Goal: Task Accomplishment & Management: Complete application form

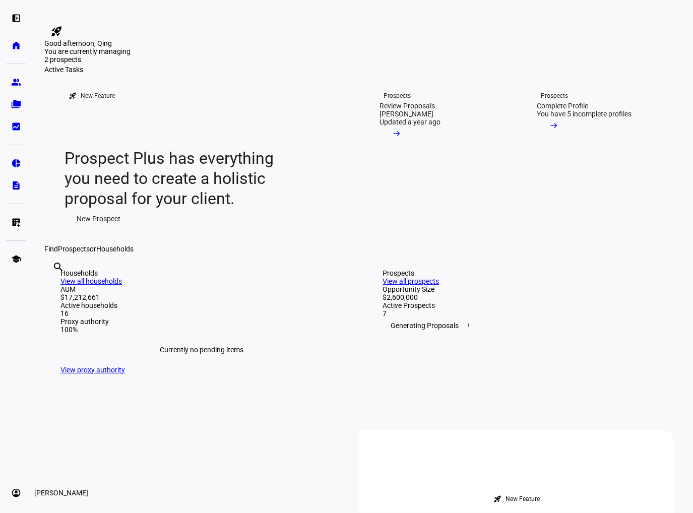
click at [16, 490] on eth-mat-symbol "account_circle" at bounding box center [16, 493] width 10 height 10
click at [47, 486] on span "Sign Out" at bounding box center [34, 486] width 27 height 10
click at [144, 253] on div "Find Prospects or Households" at bounding box center [362, 249] width 636 height 8
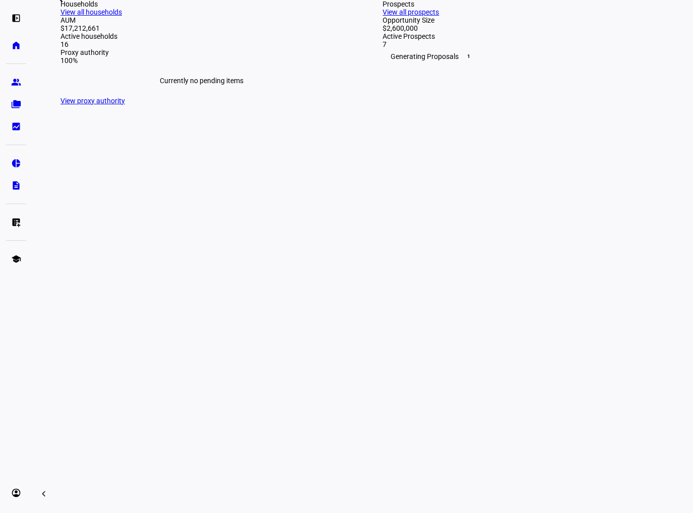
scroll to position [252, 0]
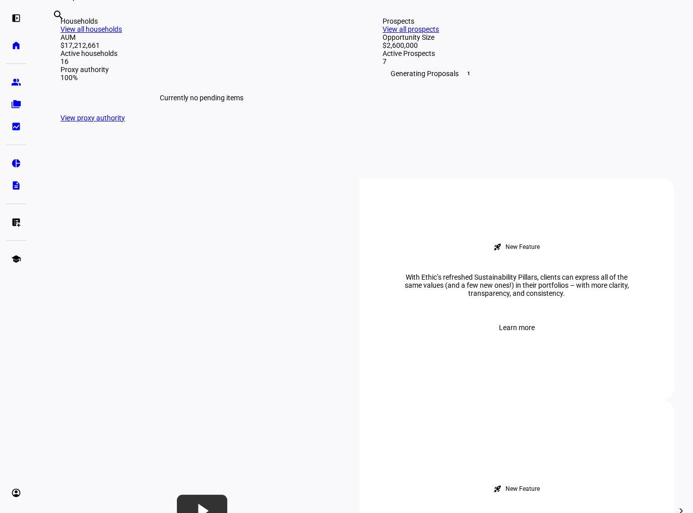
click at [439, 33] on link "View all prospects" at bounding box center [411, 29] width 56 height 8
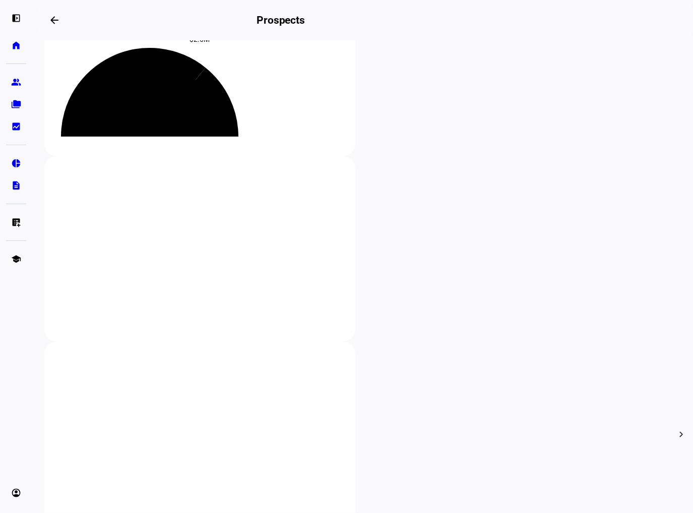
scroll to position [202, 0]
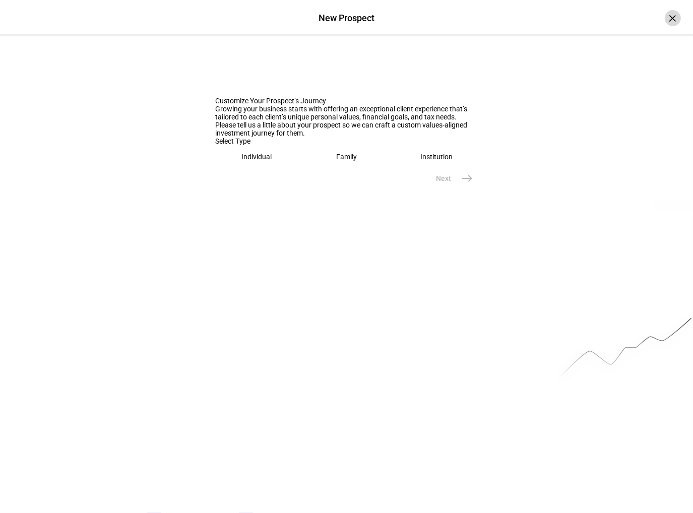
click at [665, 23] on div "×" at bounding box center [673, 18] width 16 height 16
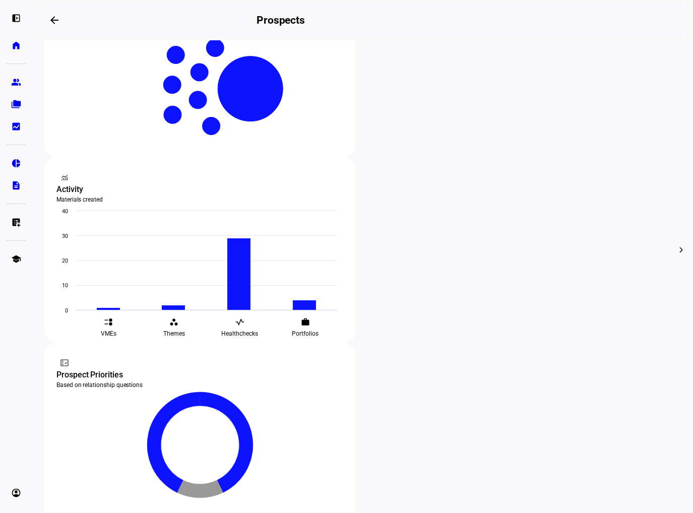
scroll to position [252, 0]
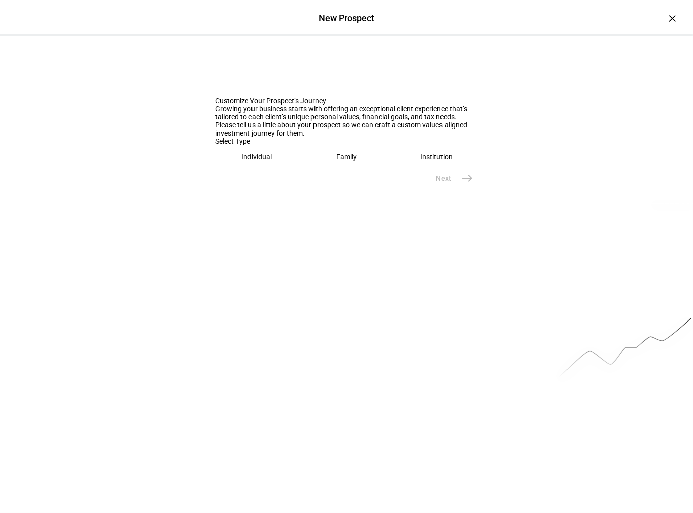
click at [423, 168] on eth-mega-radio-button "Institution" at bounding box center [437, 156] width 82 height 23
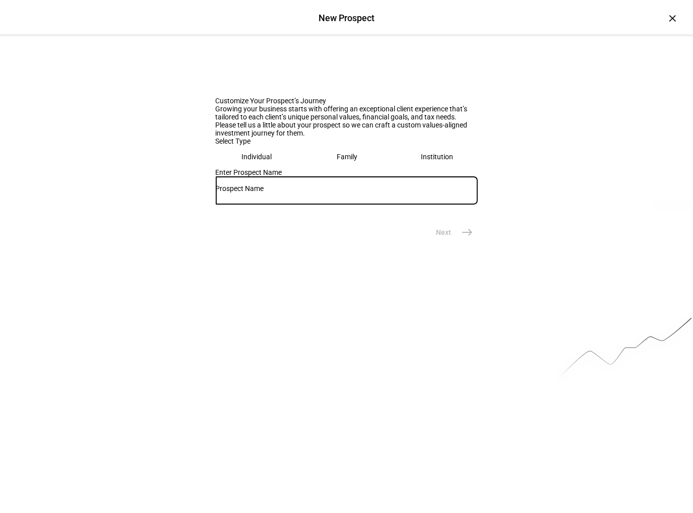
click at [407, 192] on input "text" at bounding box center [347, 188] width 262 height 8
type input "[PERSON_NAME] Market ESG"
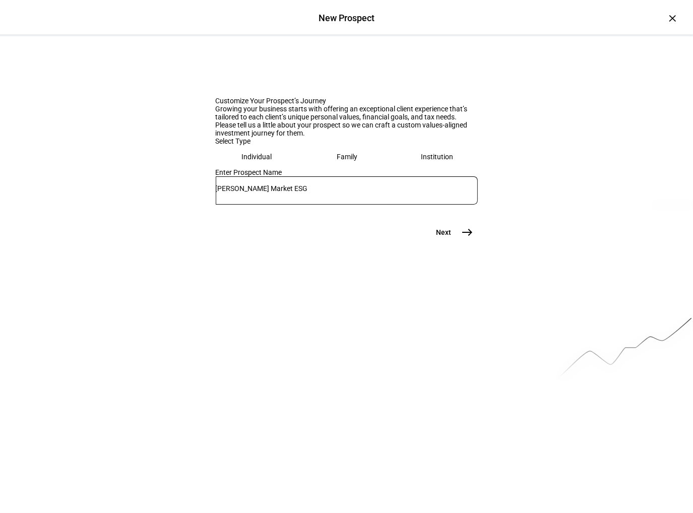
click at [462, 238] on mat-icon "east" at bounding box center [468, 232] width 12 height 12
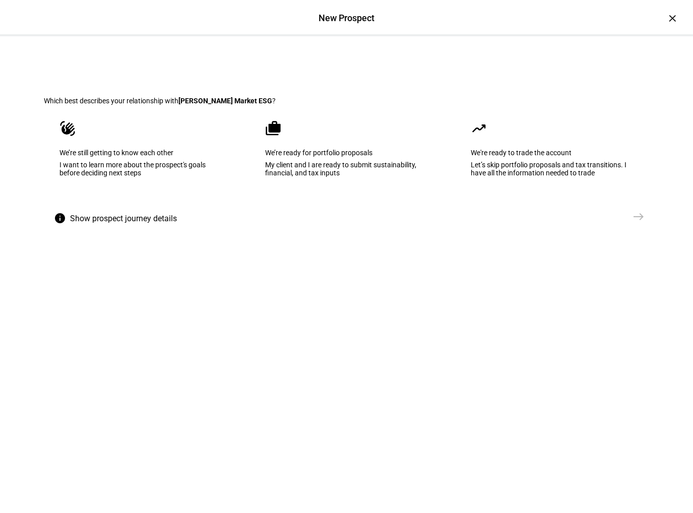
click at [498, 177] on div "Let’s skip portfolio proposals and tax transitions. I have all the information …" at bounding box center [552, 169] width 162 height 16
click at [379, 207] on eth-mega-radio-button "cases We’re ready for portfolio proposals My client and I are ready to submit s…" at bounding box center [347, 156] width 194 height 102
click at [617, 222] on span "Create Prospect Profile" at bounding box center [585, 217] width 75 height 10
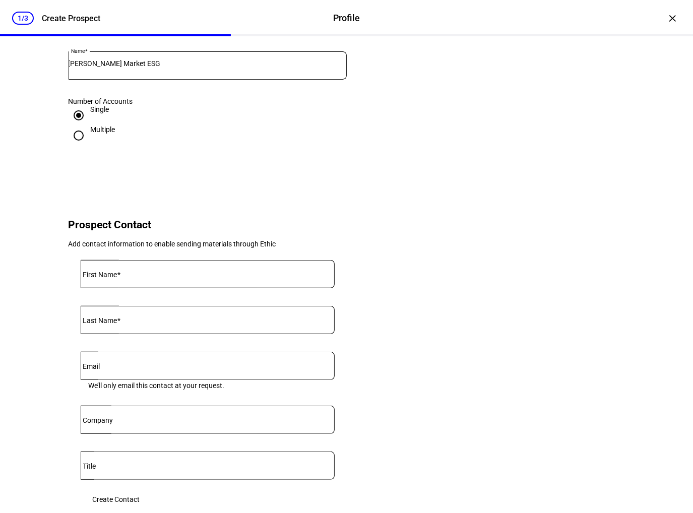
scroll to position [380, 0]
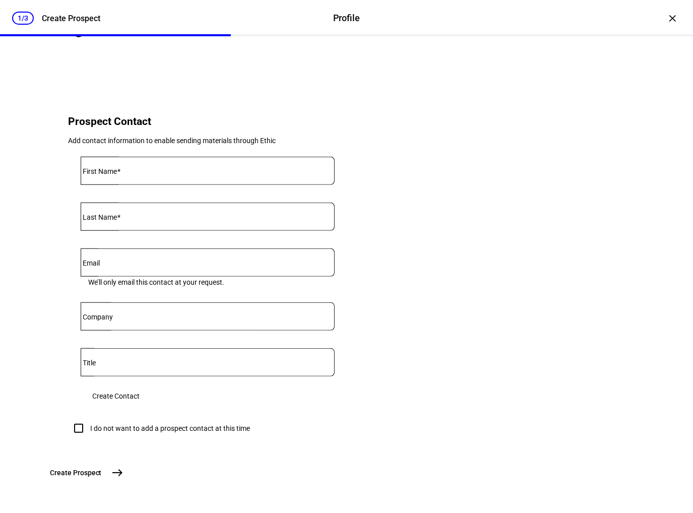
type input "1,000,000"
click at [113, 165] on input "First Name" at bounding box center [208, 169] width 254 height 8
type input "[PERSON_NAME]"
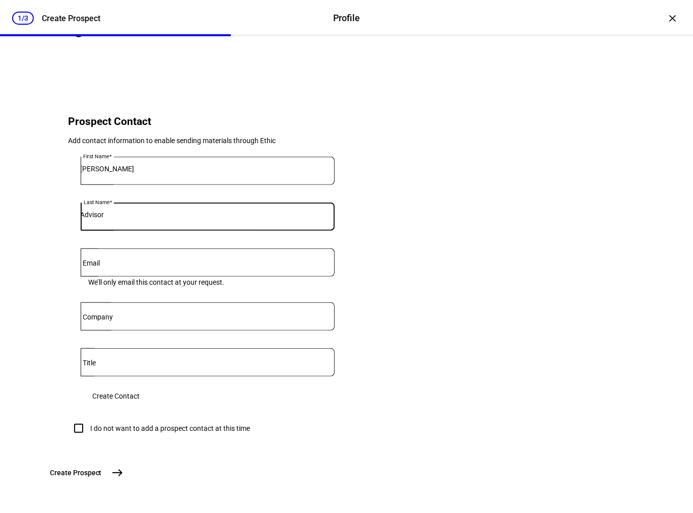
type input "Advisor"
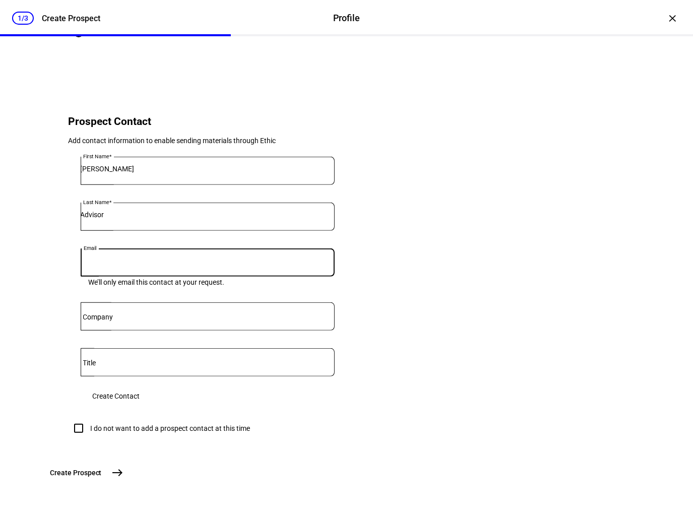
click at [403, 311] on eth-form-card "Prospect Contact Add contact information to enable sending materials through Et…" at bounding box center [346, 273] width 605 height 380
click at [189, 424] on div "I do not want to add a prospect contact at this time" at bounding box center [171, 428] width 160 height 8
click at [89, 418] on input "I do not want to add a prospect contact at this time" at bounding box center [79, 428] width 20 height 20
checkbox input "true"
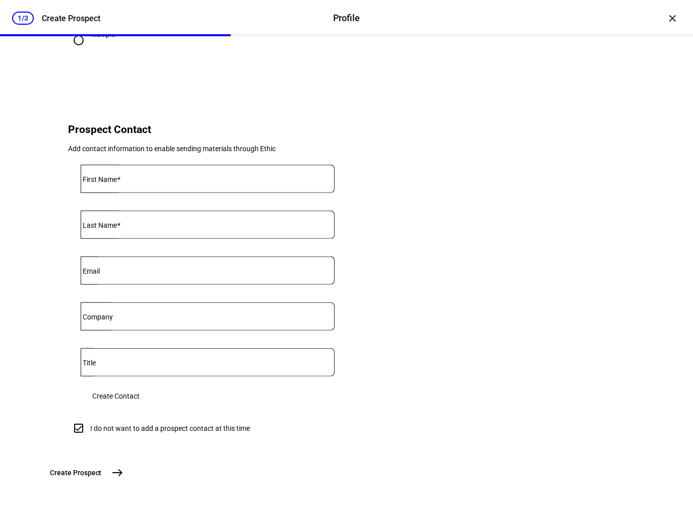
click at [102, 476] on span "Create Prospect" at bounding box center [75, 473] width 51 height 10
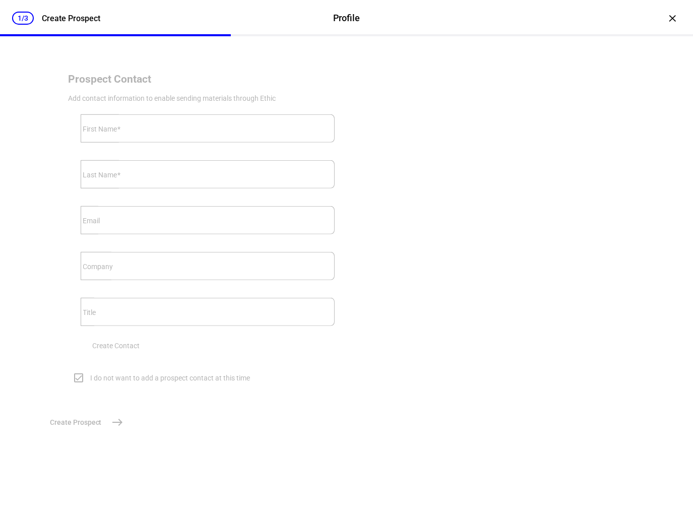
scroll to position [0, 0]
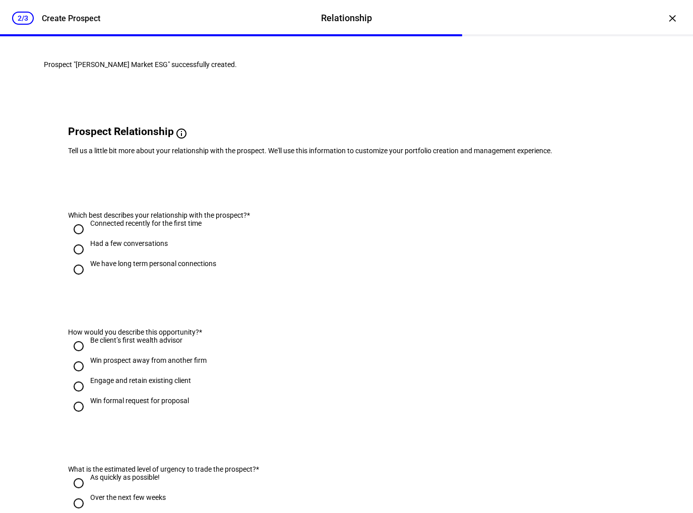
click at [119, 268] on div "We have long term personal connections" at bounding box center [154, 263] width 126 height 8
click at [89, 280] on input "We have long term personal connections" at bounding box center [79, 269] width 20 height 20
radio input "true"
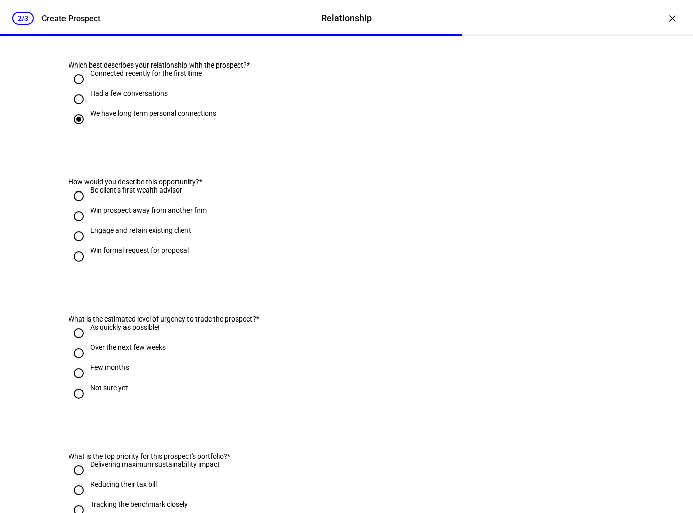
scroll to position [151, 0]
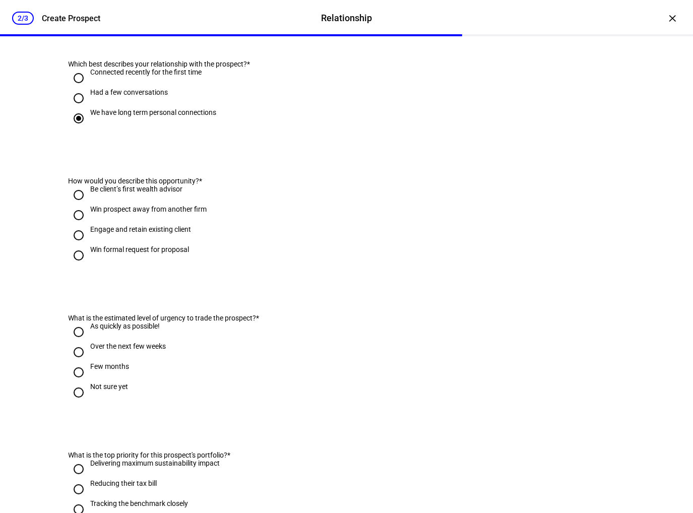
click at [101, 253] on div "Win formal request for proposal" at bounding box center [140, 249] width 99 height 8
click at [89, 266] on input "Win formal request for proposal" at bounding box center [79, 255] width 20 height 20
radio input "true"
click at [107, 233] on div "Engage and retain existing client" at bounding box center [141, 229] width 101 height 8
click at [89, 245] on input "Engage and retain existing client" at bounding box center [79, 235] width 20 height 20
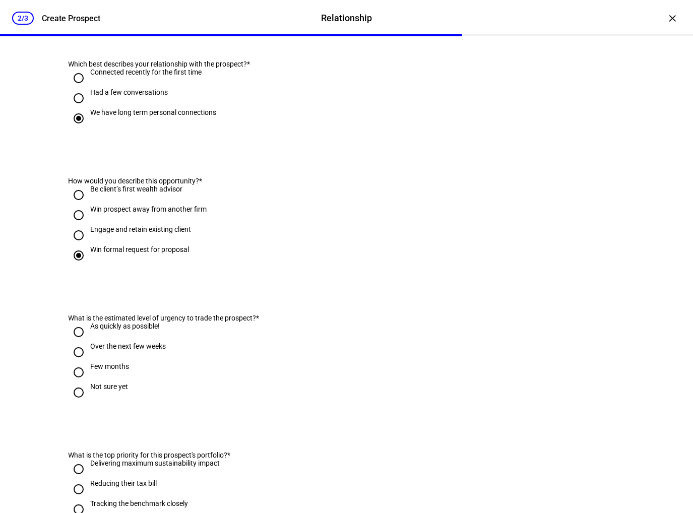
radio input "true"
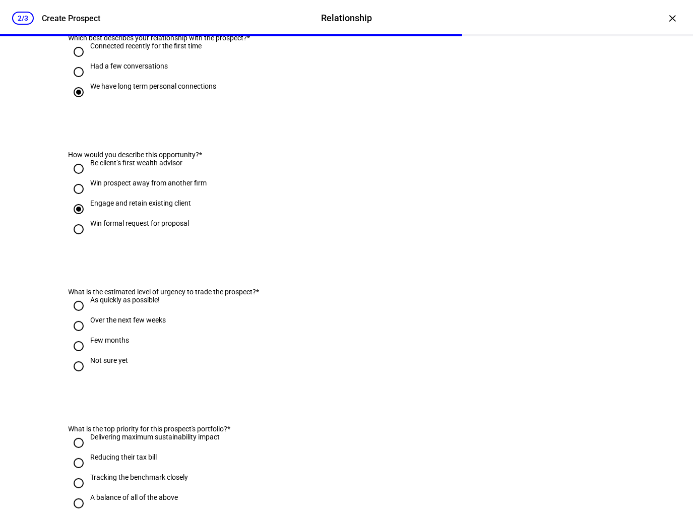
scroll to position [202, 0]
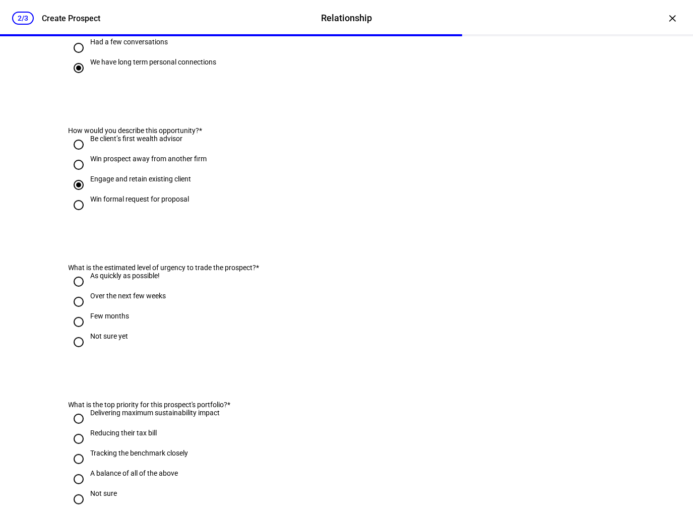
click at [91, 340] on div "Not sure yet" at bounding box center [110, 336] width 38 height 8
click at [89, 352] on input "Not sure yet" at bounding box center [79, 342] width 20 height 20
radio input "true"
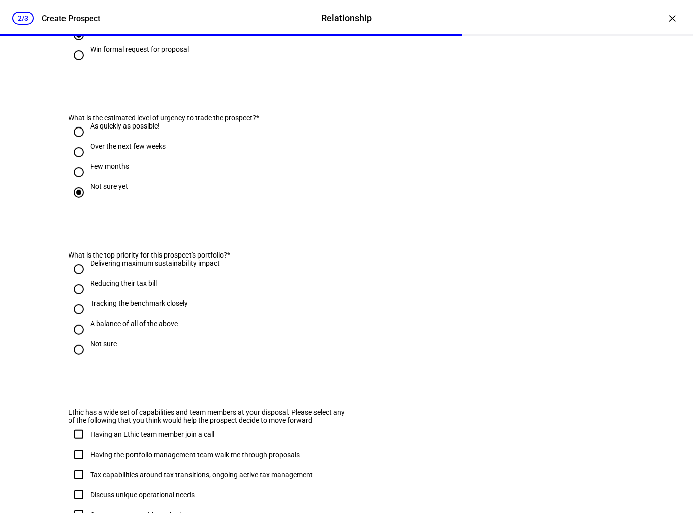
scroll to position [353, 0]
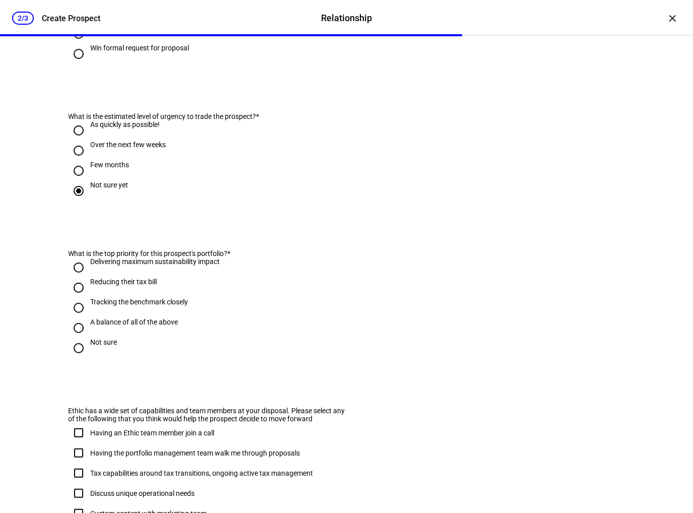
click at [93, 346] on div "Not sure" at bounding box center [104, 342] width 27 height 8
click at [89, 358] on input "Not sure" at bounding box center [79, 348] width 20 height 20
radio input "true"
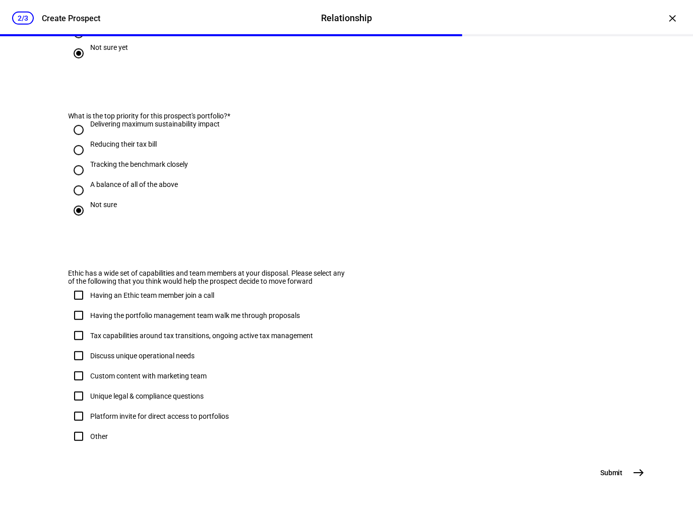
scroll to position [504, 0]
click at [102, 128] on div "Delivering maximum sustainability impact" at bounding box center [155, 124] width 129 height 8
click at [89, 140] on input "Delivering maximum sustainability impact" at bounding box center [79, 130] width 20 height 20
radio input "true"
click at [95, 209] on div "Not sure" at bounding box center [104, 205] width 27 height 8
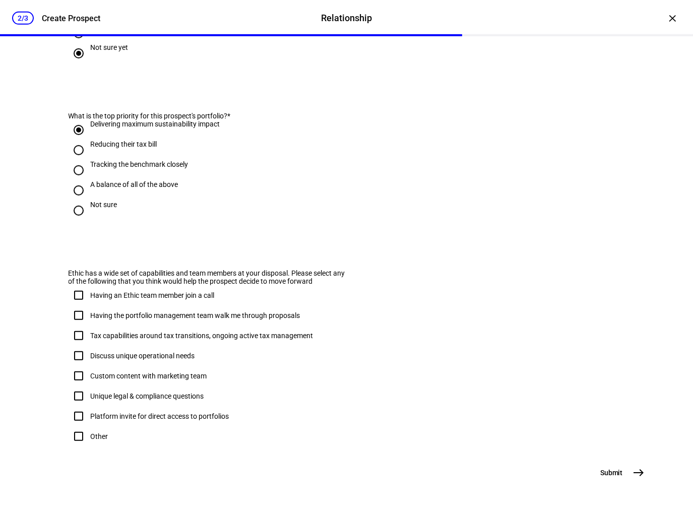
click at [89, 221] on input "Not sure" at bounding box center [79, 211] width 20 height 20
radio input "true"
click at [635, 472] on mat-icon "east" at bounding box center [639, 473] width 12 height 12
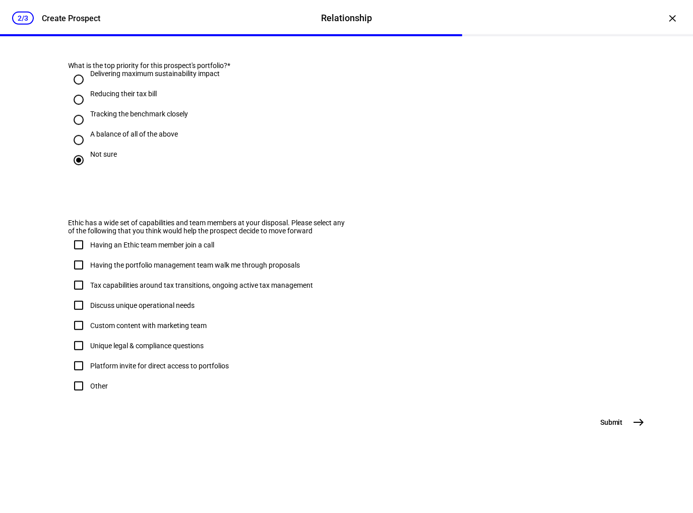
scroll to position [0, 0]
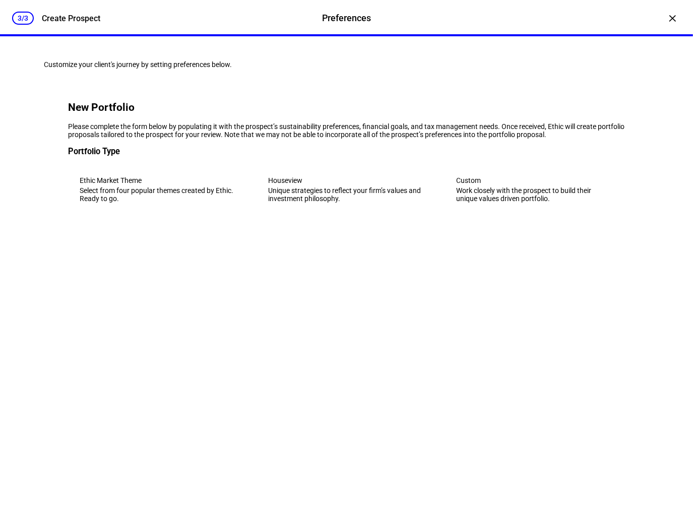
click at [137, 203] on div "Select from four popular themes created by Ethic. Ready to go." at bounding box center [158, 194] width 157 height 16
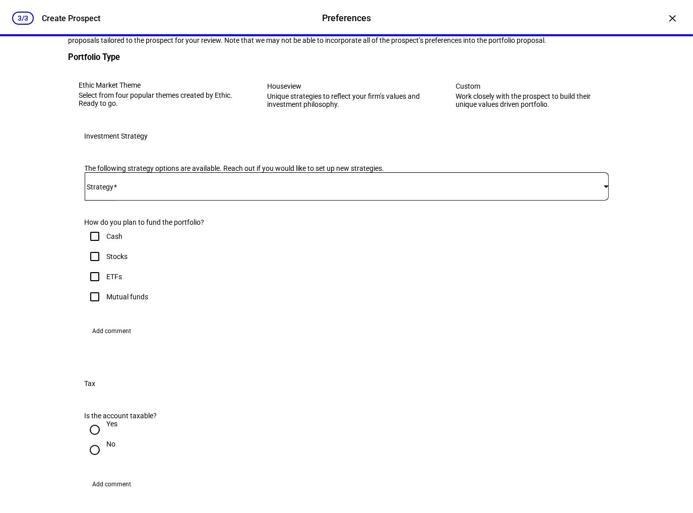
scroll to position [101, 0]
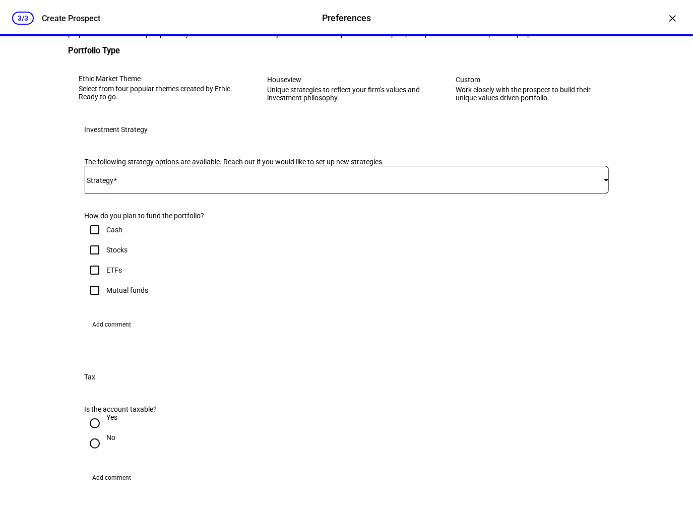
click at [130, 184] on span at bounding box center [344, 180] width 519 height 8
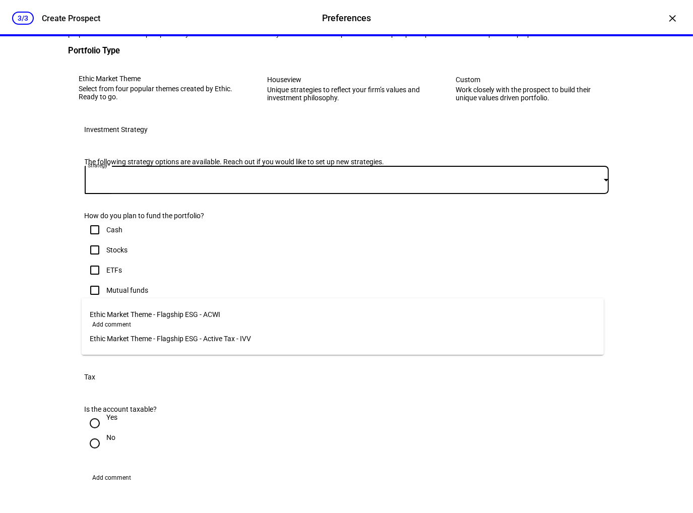
click at [316, 171] on div at bounding box center [346, 256] width 693 height 513
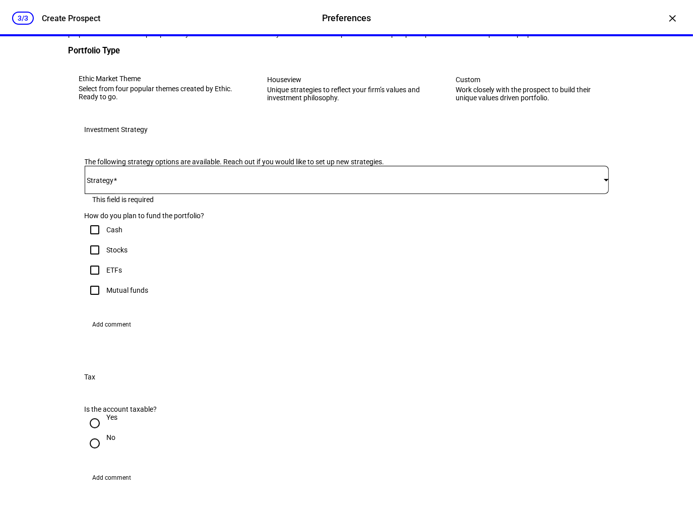
click at [317, 102] on div "Unique strategies to reflect your firm’s values and investment philosophy." at bounding box center [345, 94] width 157 height 16
click at [258, 194] on div at bounding box center [347, 180] width 524 height 28
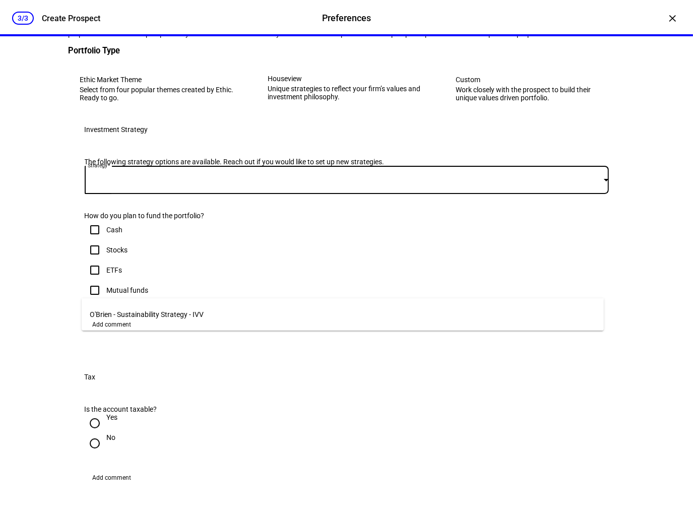
click at [258, 289] on div at bounding box center [346, 256] width 693 height 513
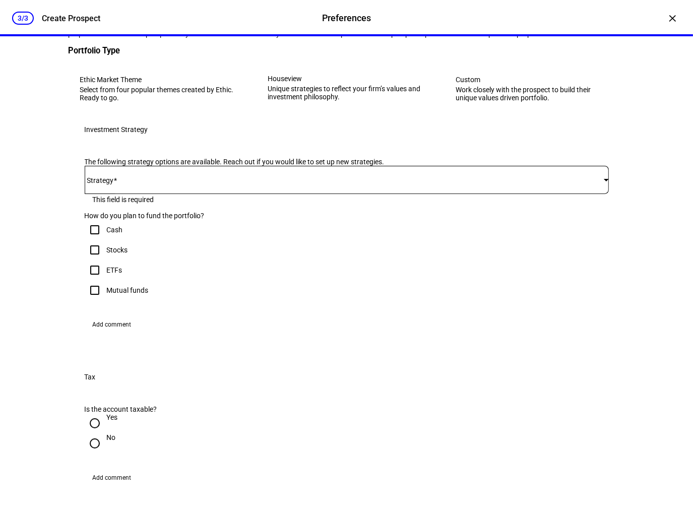
click at [322, 194] on div at bounding box center [347, 180] width 524 height 28
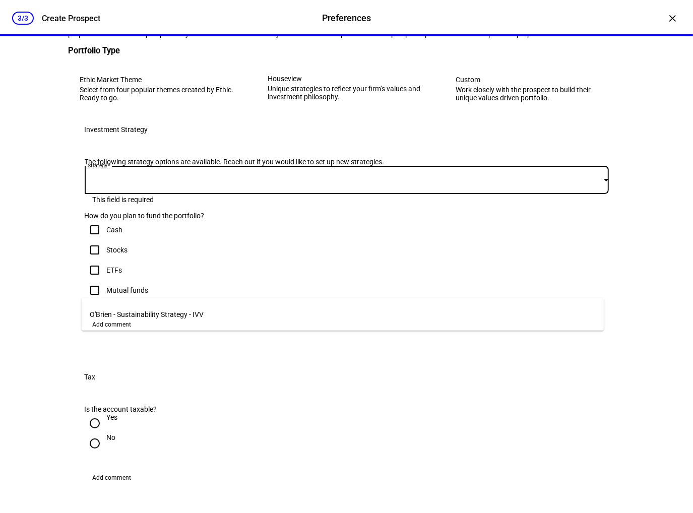
click at [318, 280] on div at bounding box center [346, 256] width 693 height 513
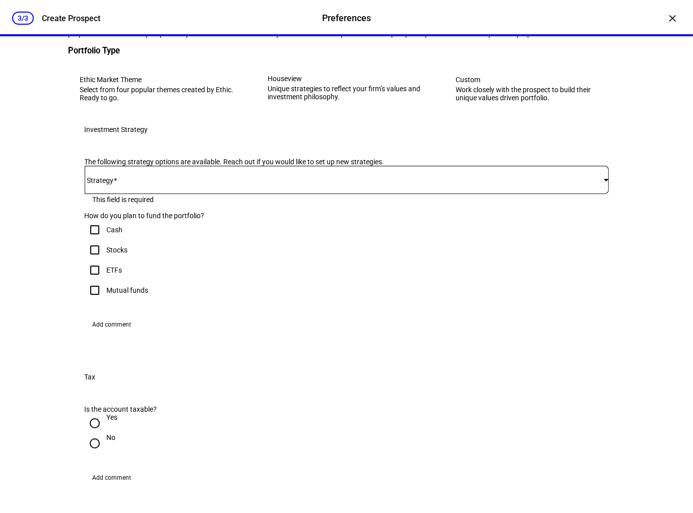
click at [185, 113] on eth-mega-radio-button "Ethic Market Theme Select from four popular themes created by Ethic. Ready to g…" at bounding box center [159, 88] width 180 height 49
click at [193, 184] on span at bounding box center [344, 180] width 519 height 8
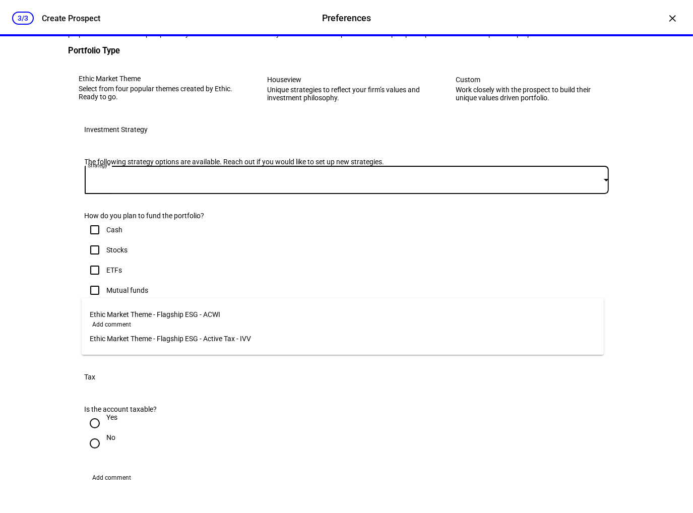
click at [201, 313] on span "Ethic Market Theme - Flagship ESG - ACWI" at bounding box center [155, 314] width 130 height 8
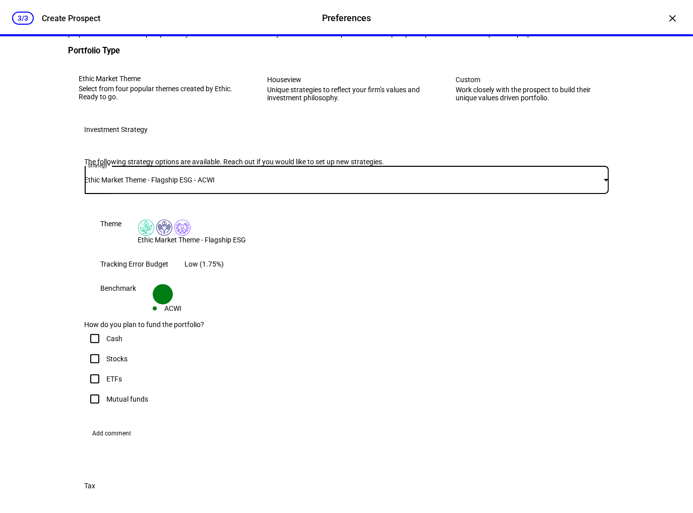
click at [216, 184] on div "Ethic Market Theme - Flagship ESG - ACWI" at bounding box center [344, 180] width 519 height 8
click at [206, 335] on span "Ethic Market Theme - Flagship ESG - Active Tax - IVV" at bounding box center [170, 339] width 161 height 8
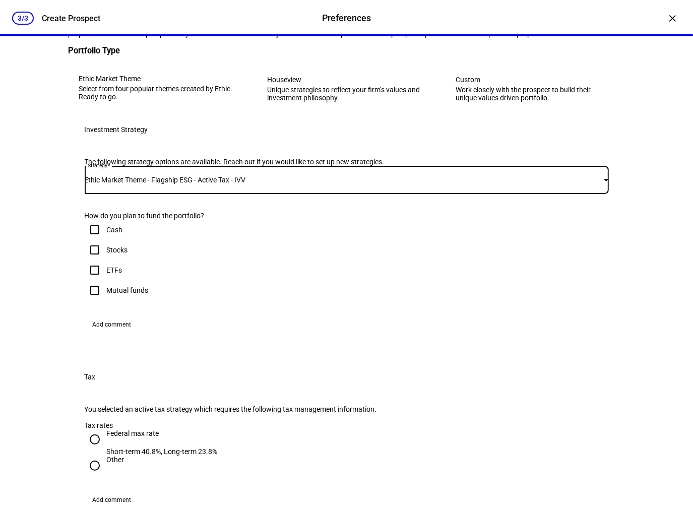
click at [486, 102] on div "Work closely with the prospect to build their unique values driven portfolio." at bounding box center [533, 94] width 157 height 16
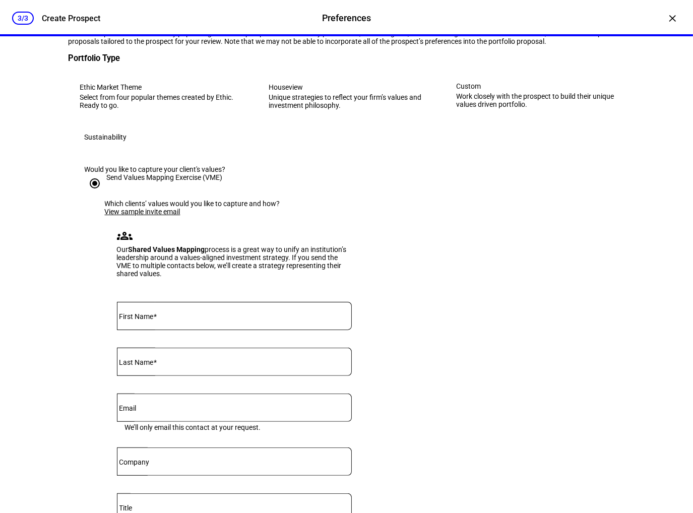
scroll to position [0, 0]
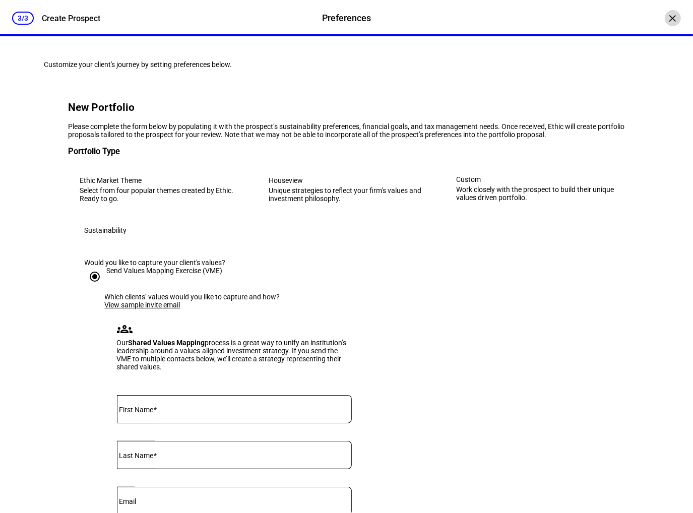
click at [667, 21] on div "×" at bounding box center [673, 18] width 16 height 16
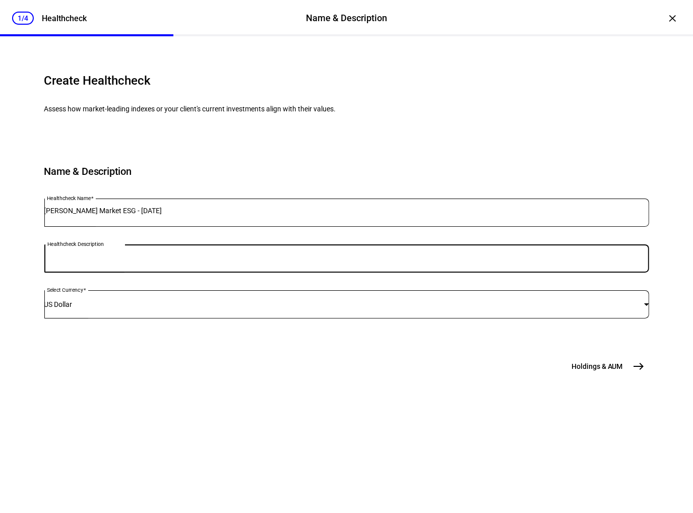
click at [194, 260] on input "Healthcheck Description" at bounding box center [346, 256] width 605 height 8
type input "v"
type input "Via Ethic Flagship ESG"
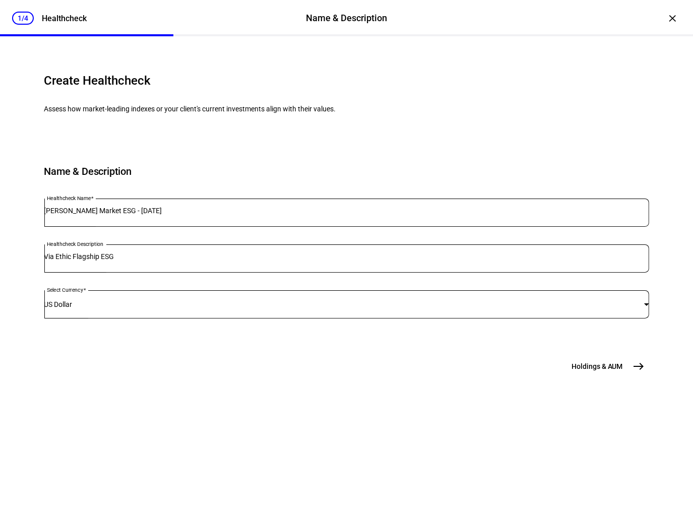
click at [607, 376] on button "Holdings & [GEOGRAPHIC_DATA]" at bounding box center [606, 366] width 83 height 20
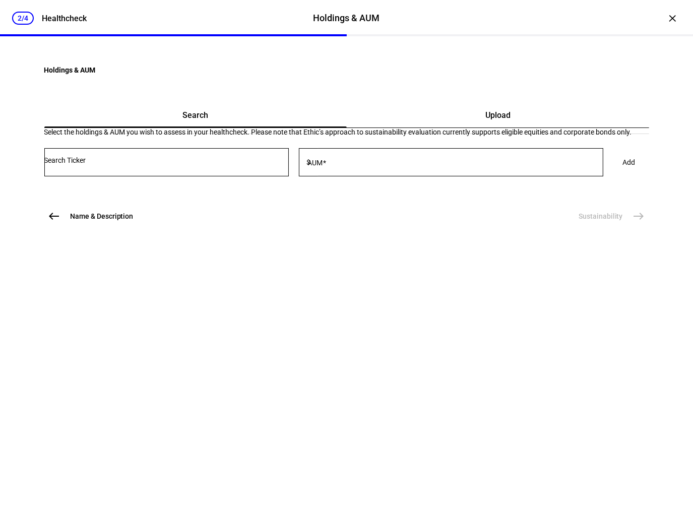
click at [218, 226] on div "Holdings & AUM Search Upload Select the holdings & AUM you wish to assess in yo…" at bounding box center [346, 141] width 605 height 170
click at [203, 176] on div at bounding box center [166, 162] width 244 height 28
click at [202, 164] on input "Number" at bounding box center [166, 160] width 244 height 8
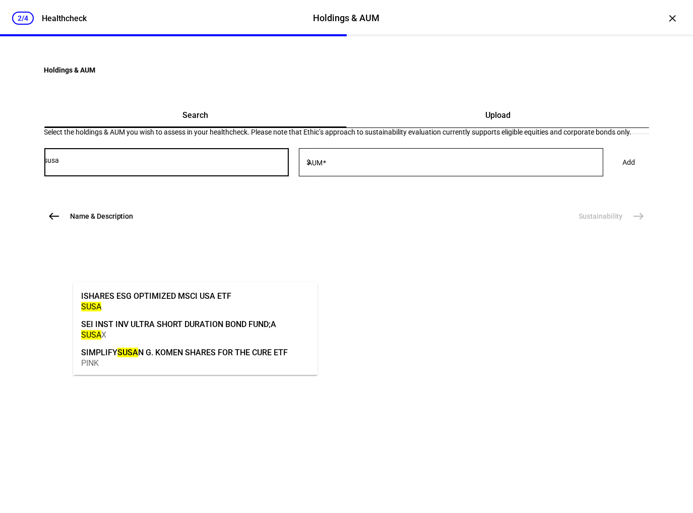
type input "susa"
click at [151, 303] on div "SUSA" at bounding box center [156, 307] width 150 height 10
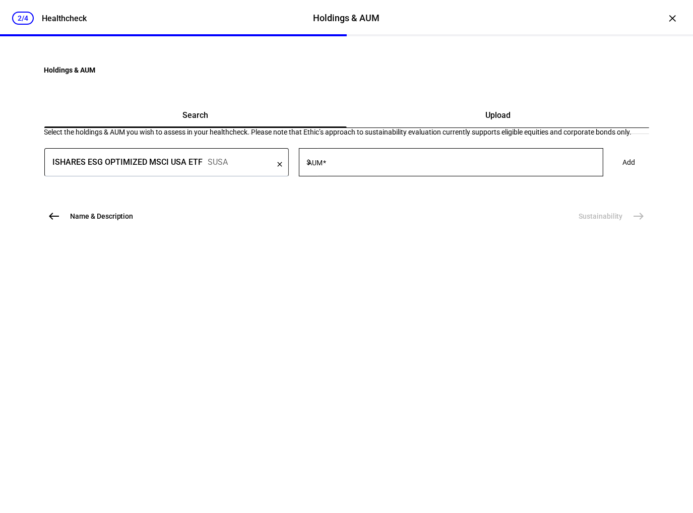
click at [323, 167] on mat-label "AUM" at bounding box center [315, 163] width 15 height 8
click at [357, 164] on input "AUM" at bounding box center [458, 160] width 290 height 8
type input "288,000"
click at [623, 172] on span "Add" at bounding box center [629, 162] width 13 height 20
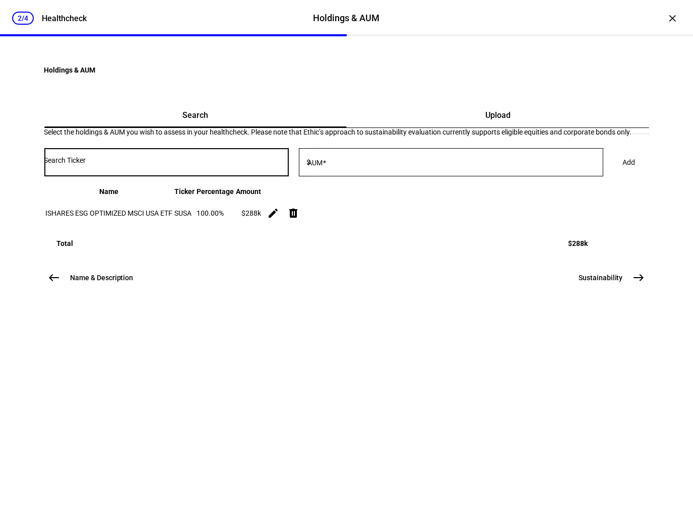
click at [214, 164] on input "Number" at bounding box center [166, 160] width 244 height 8
type input "nusc"
click at [195, 299] on mat-option "NUVEEN ESG SMALL CAP ETF NUSC" at bounding box center [195, 300] width 244 height 28
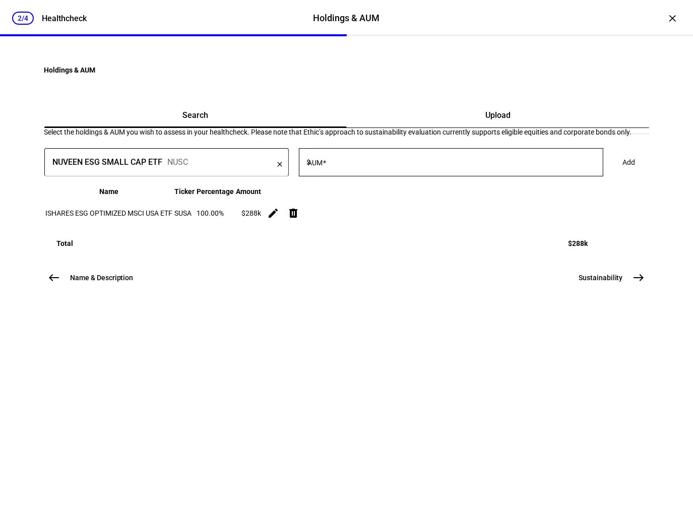
click at [323, 167] on mat-label "AUM" at bounding box center [315, 163] width 15 height 8
click at [359, 164] on input "AUM" at bounding box center [458, 160] width 290 height 8
type input "120,000"
click at [623, 172] on span "Add" at bounding box center [629, 162] width 13 height 20
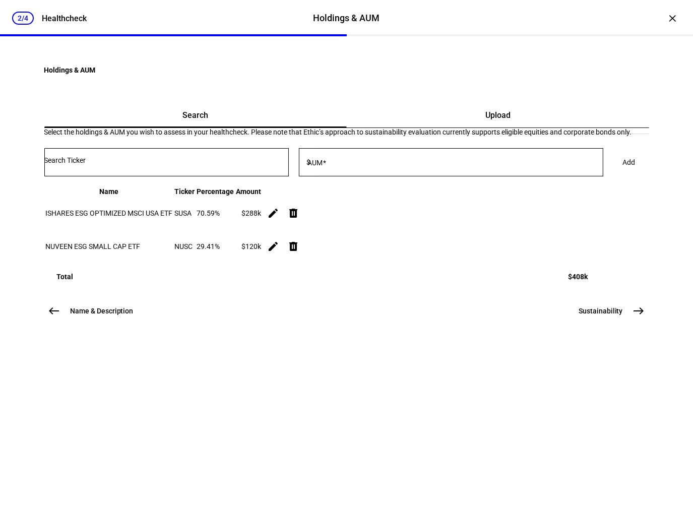
click at [141, 164] on input "Number" at bounding box center [166, 160] width 244 height 8
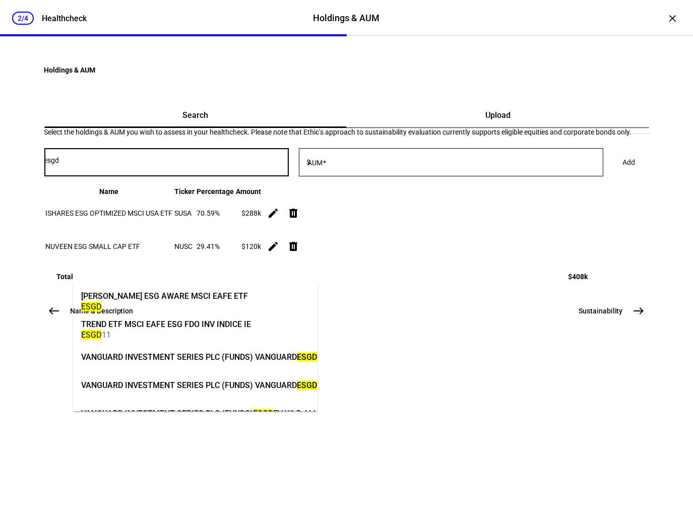
type input "esgd"
click at [127, 295] on div "[PERSON_NAME] ESG AWARE MSCI EAFE ETF" at bounding box center [164, 296] width 167 height 12
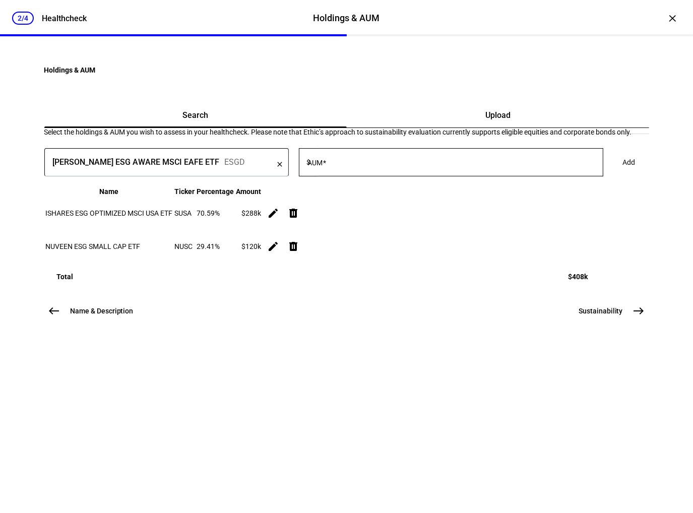
click at [437, 176] on div at bounding box center [458, 162] width 290 height 28
type input "156,000"
click at [623, 172] on span "Add" at bounding box center [629, 162] width 13 height 20
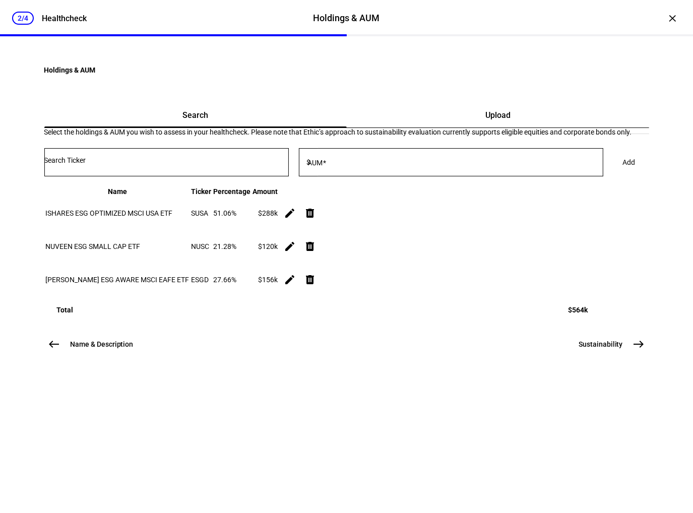
click at [212, 176] on div at bounding box center [166, 162] width 244 height 28
click at [205, 164] on input "Number" at bounding box center [166, 160] width 244 height 8
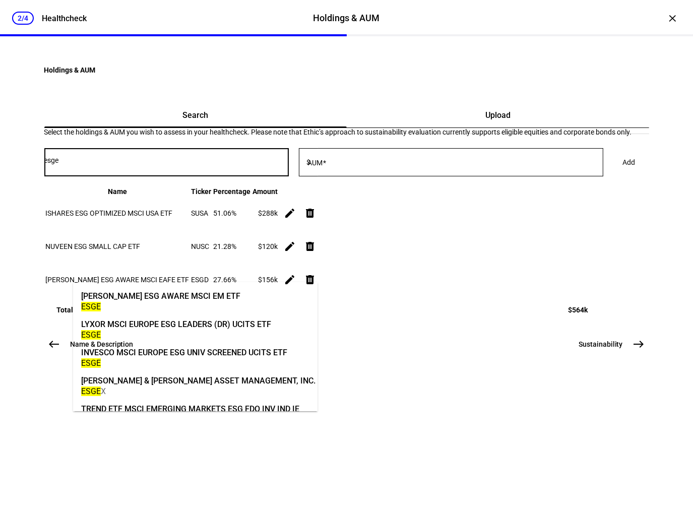
type input "esge"
click at [184, 297] on div "[PERSON_NAME] ESG AWARE MSCI EM ETF" at bounding box center [160, 296] width 159 height 12
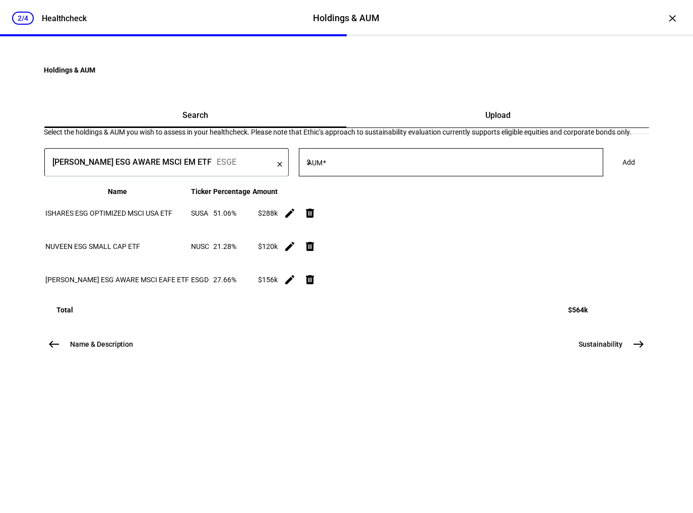
click at [323, 167] on mat-label "AUM" at bounding box center [315, 163] width 15 height 8
click at [351, 164] on input "AUM" at bounding box center [458, 160] width 290 height 8
type input "36,000"
click at [611, 172] on span at bounding box center [629, 162] width 37 height 20
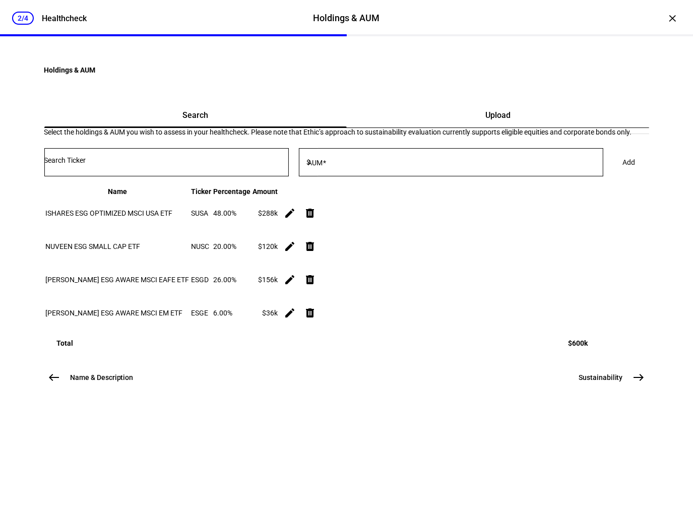
click at [182, 164] on input "Number" at bounding box center [166, 160] width 244 height 8
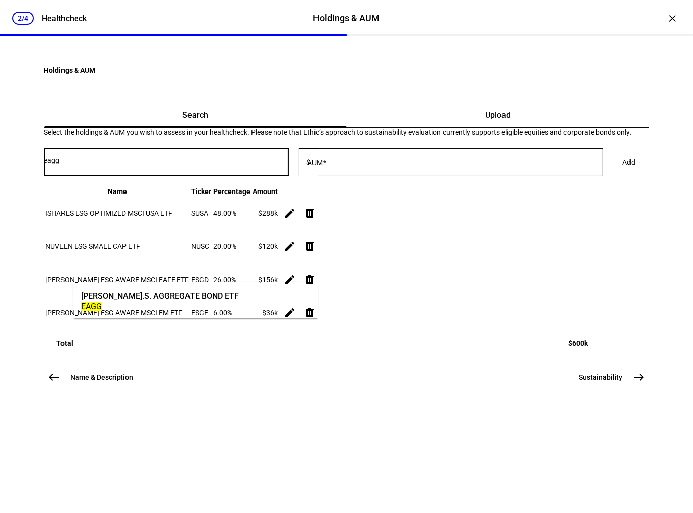
type input "eagg"
click at [161, 298] on div "[PERSON_NAME].S. AGGREGATE BOND ETF" at bounding box center [160, 296] width 158 height 12
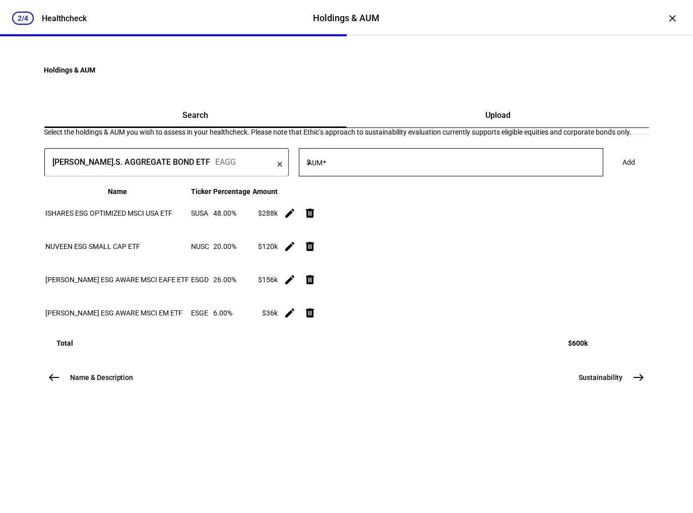
click at [360, 176] on div at bounding box center [458, 162] width 290 height 28
type input "300,000"
click at [623, 172] on span "Add" at bounding box center [629, 162] width 13 height 20
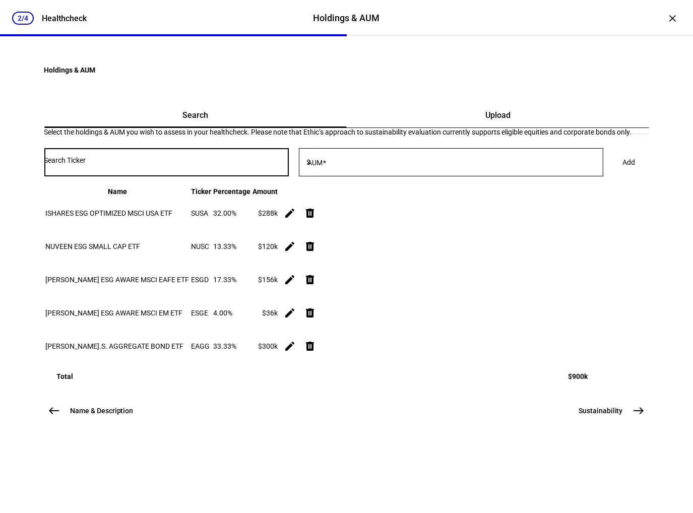
click at [145, 164] on input "Number" at bounding box center [166, 160] width 244 height 8
type input "b"
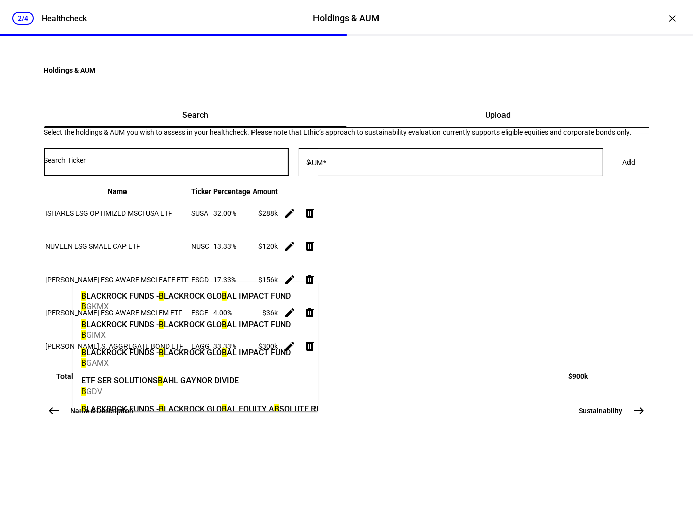
type input "r"
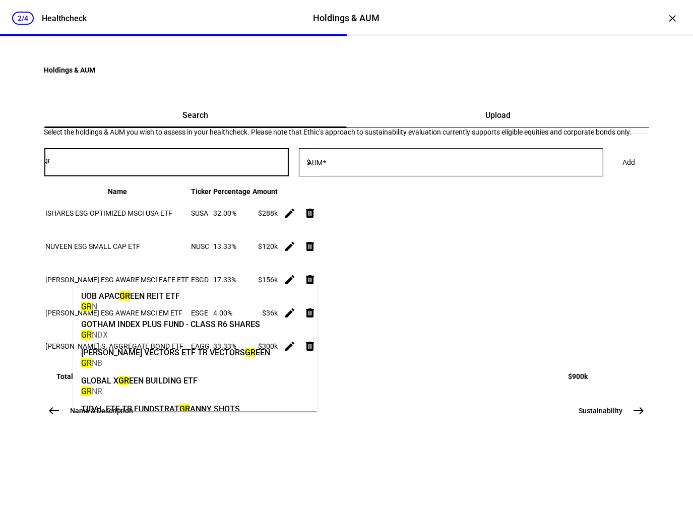
type input "g"
type input "b"
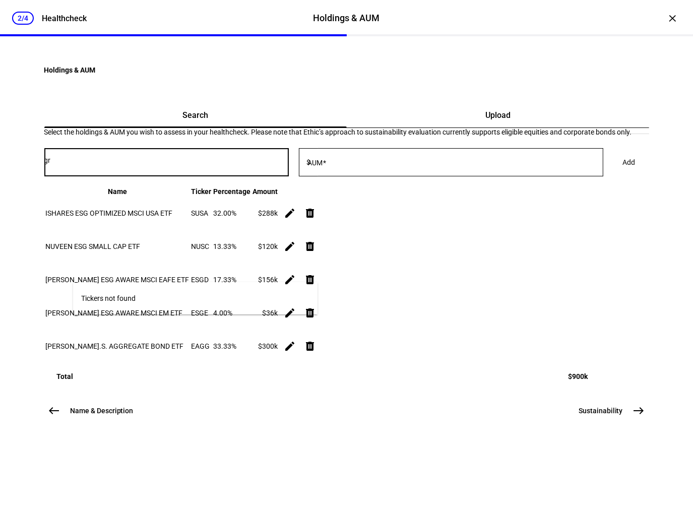
type input "g"
type input "bgrn"
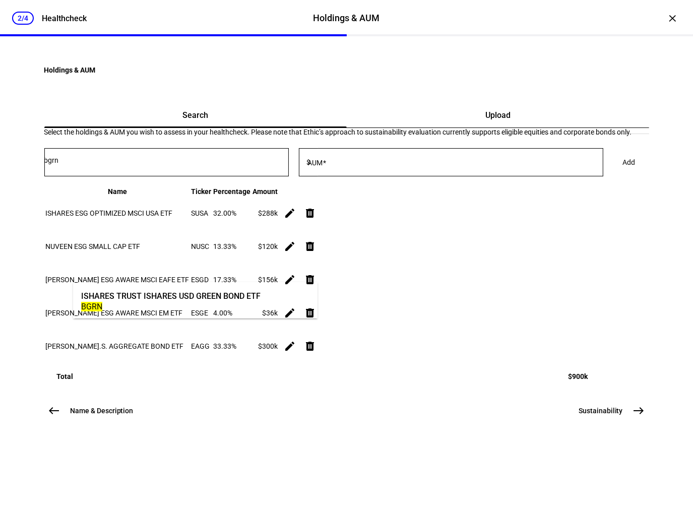
click at [158, 294] on div "ISHARES TRUST ISHARES USD GREEN BOND ETF" at bounding box center [170, 296] width 179 height 12
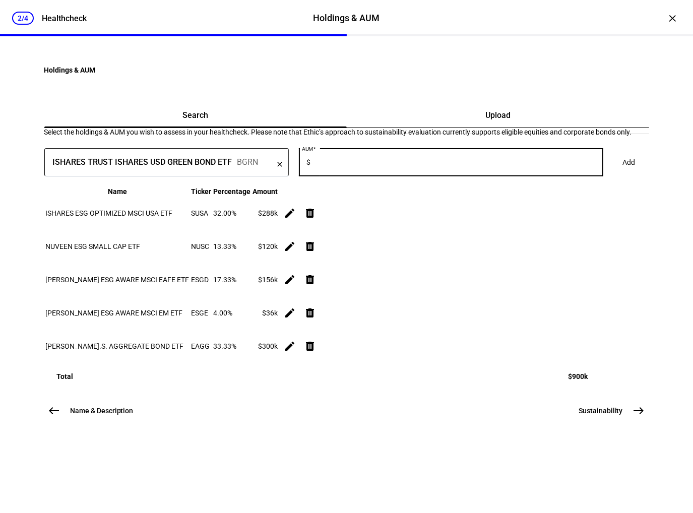
click at [369, 164] on input "AUM" at bounding box center [458, 160] width 290 height 8
type input "100,000"
click at [623, 172] on span "Add" at bounding box center [629, 162] width 13 height 20
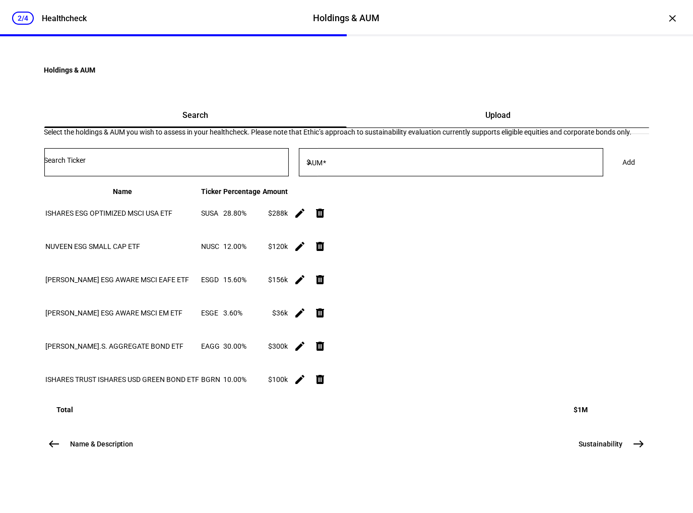
scroll to position [171, 0]
click at [636, 450] on mat-icon "east" at bounding box center [639, 444] width 12 height 12
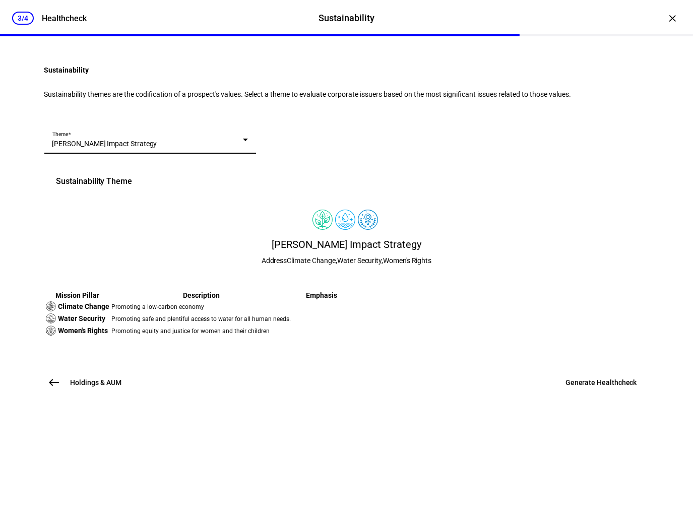
click at [189, 149] on div "[PERSON_NAME] Impact Strategy" at bounding box center [147, 144] width 190 height 10
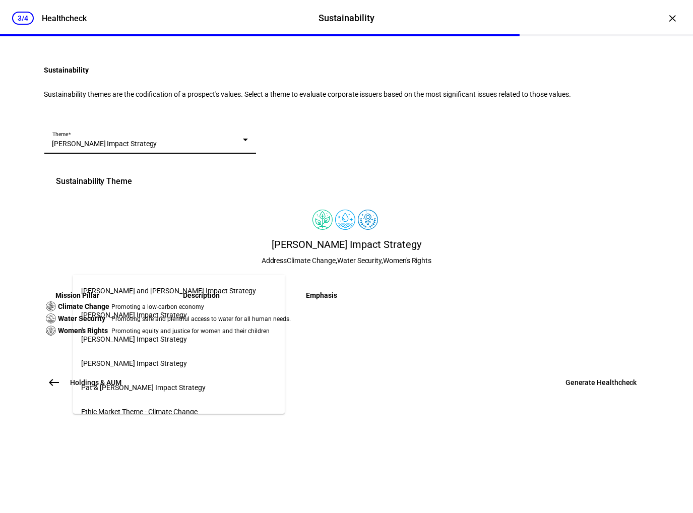
scroll to position [804, 0]
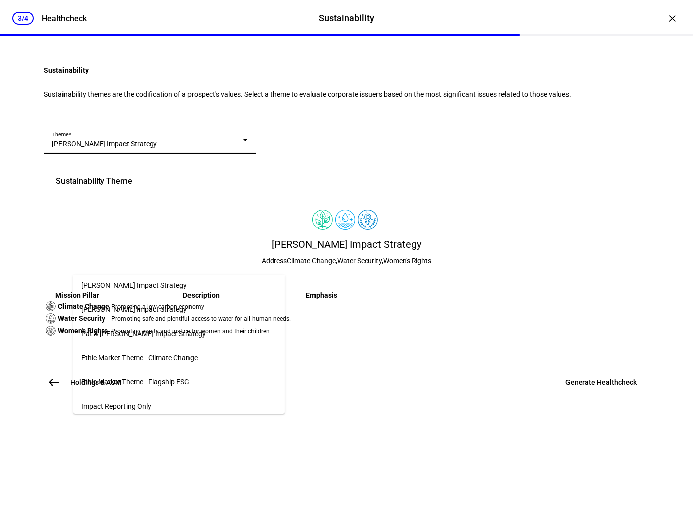
click at [184, 378] on span "Ethic Market Theme - Flagship ESG" at bounding box center [135, 382] width 108 height 8
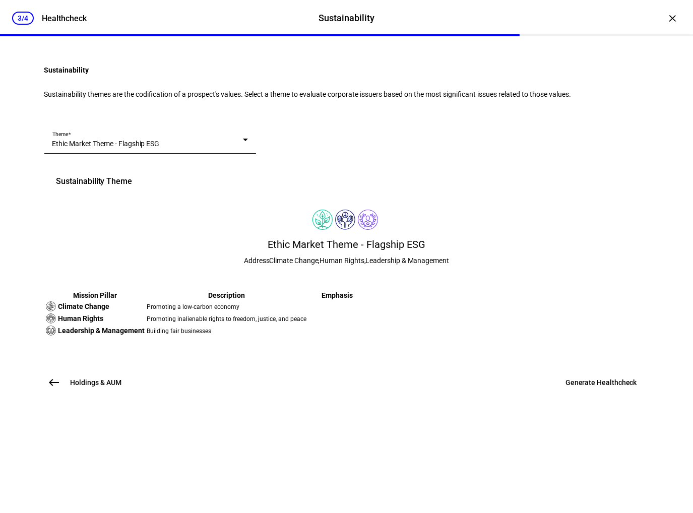
click at [609, 200] on div "Sustainability Theme" at bounding box center [346, 181] width 605 height 36
click at [599, 387] on span "Generate Healthcheck" at bounding box center [601, 382] width 72 height 10
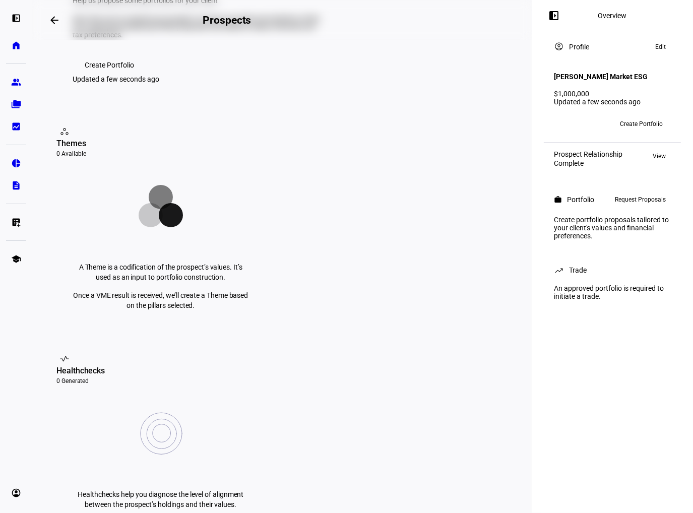
scroll to position [0, 0]
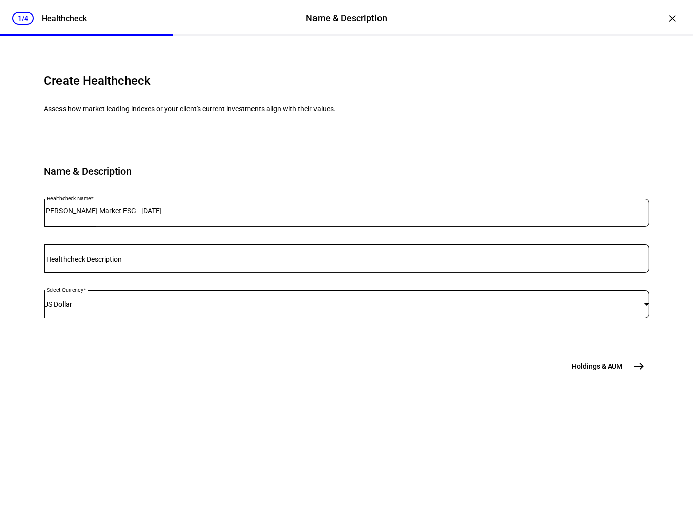
click at [666, 26] on div "×" at bounding box center [673, 18] width 16 height 16
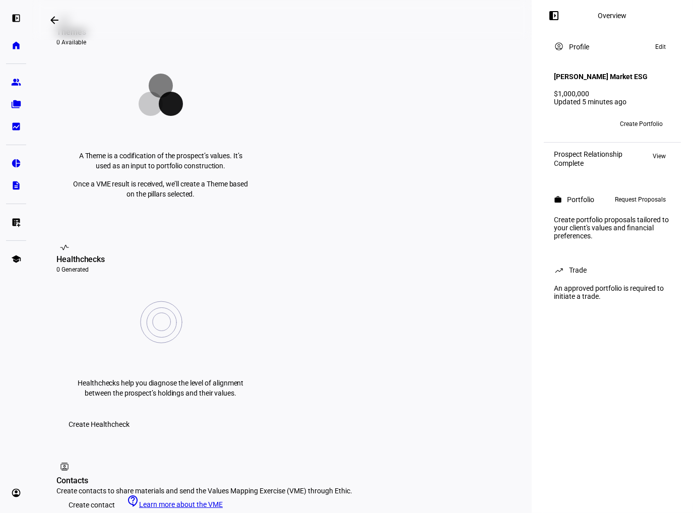
scroll to position [202, 0]
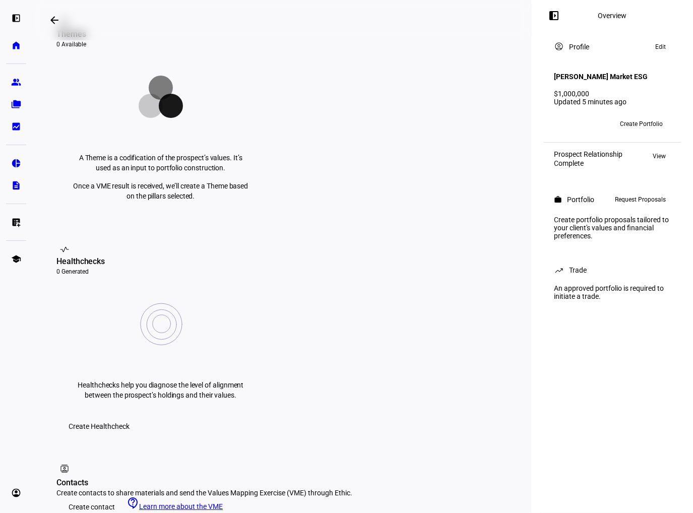
click at [129, 416] on span "Create Healthcheck" at bounding box center [99, 426] width 61 height 20
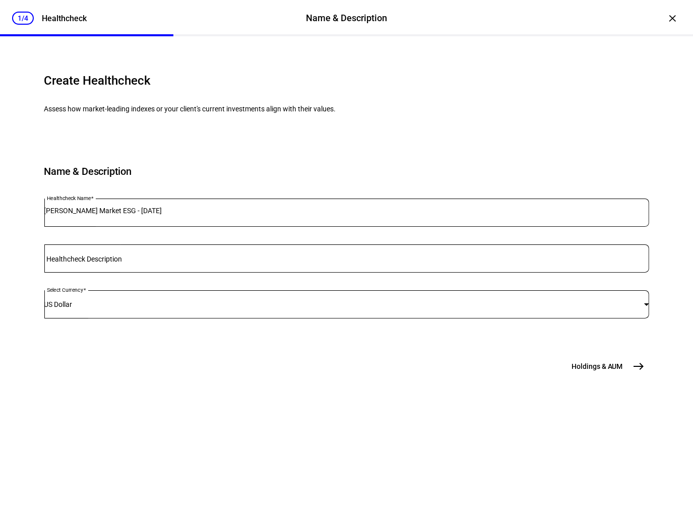
click at [611, 371] on span "Holdings & AUM" at bounding box center [596, 366] width 51 height 10
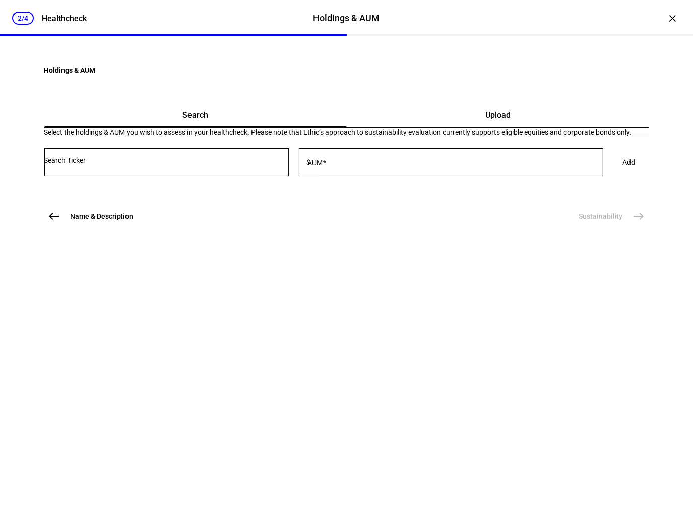
click at [284, 164] on input "Number" at bounding box center [166, 160] width 244 height 8
click at [143, 164] on input "Number" at bounding box center [166, 160] width 244 height 8
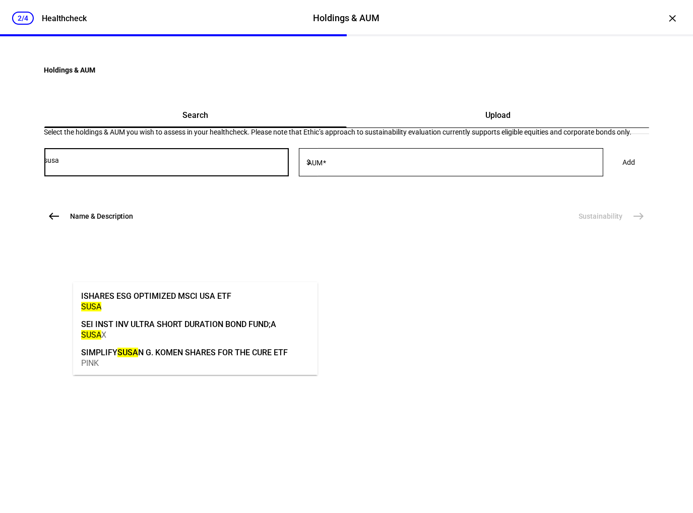
type input "susa"
click at [157, 293] on div "ISHARES ESG OPTIMIZED MSCI USA ETF" at bounding box center [156, 296] width 150 height 12
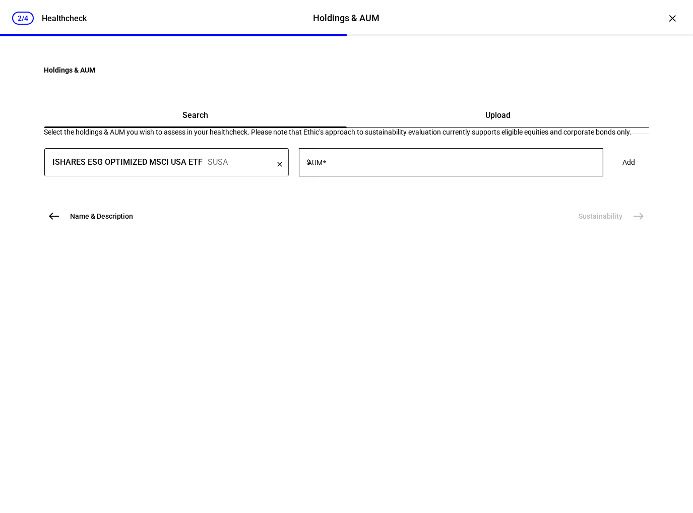
click at [323, 167] on mat-label "AUM" at bounding box center [315, 163] width 15 height 8
click at [359, 164] on input "AUM" at bounding box center [458, 160] width 290 height 8
type input "288,000"
click at [611, 172] on span at bounding box center [629, 162] width 37 height 20
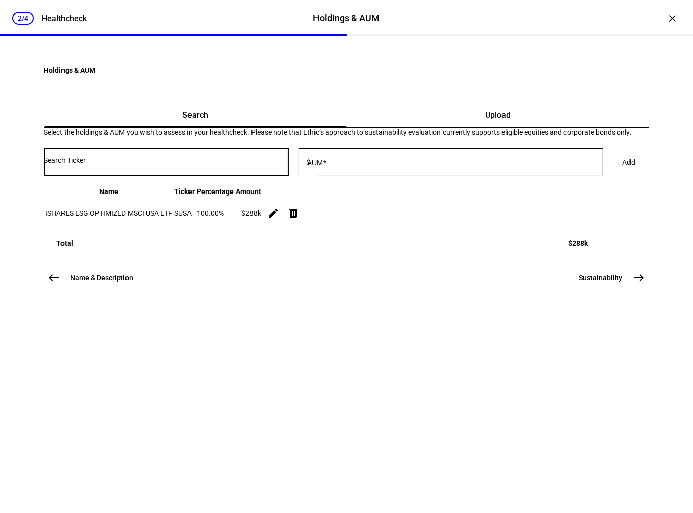
click at [244, 164] on input "Number" at bounding box center [166, 160] width 244 height 8
type input "nusc"
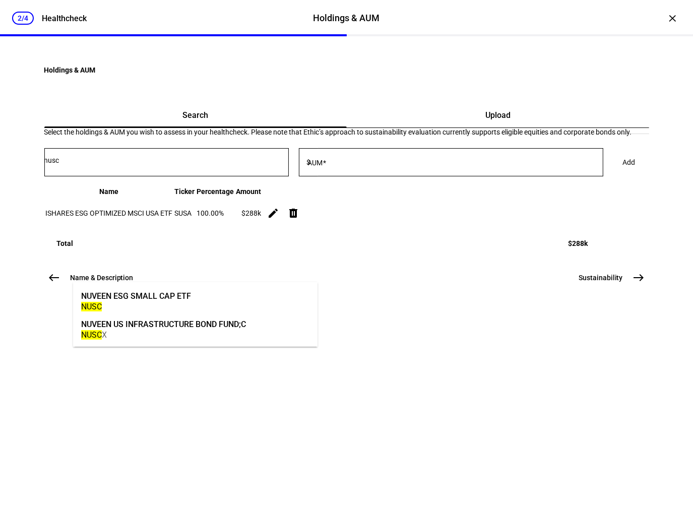
click at [225, 299] on mat-option "NUVEEN ESG SMALL CAP ETF NUSC" at bounding box center [195, 300] width 244 height 28
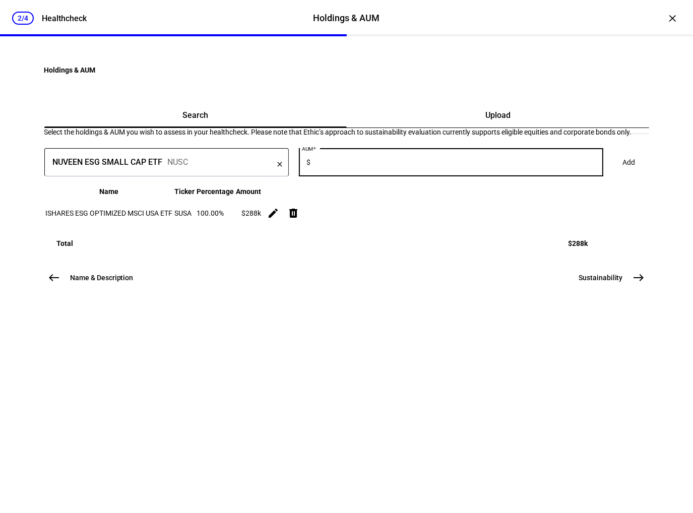
click at [405, 164] on input "AUM" at bounding box center [458, 160] width 290 height 8
type input "120,000"
click at [611, 172] on span at bounding box center [629, 162] width 37 height 20
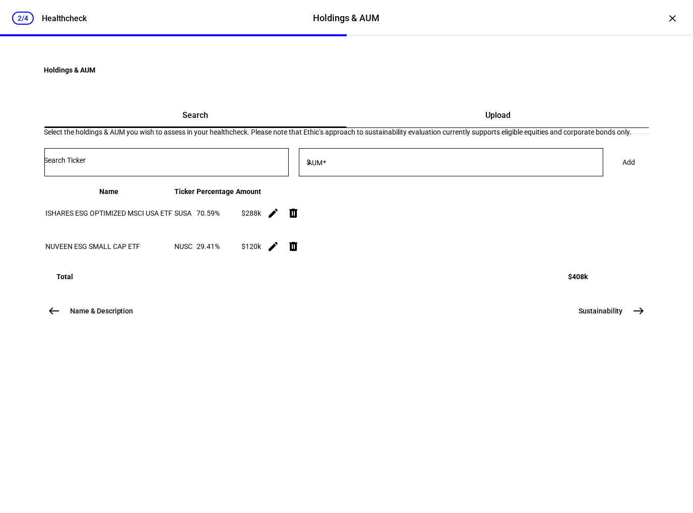
click at [203, 164] on input "Number" at bounding box center [166, 160] width 244 height 8
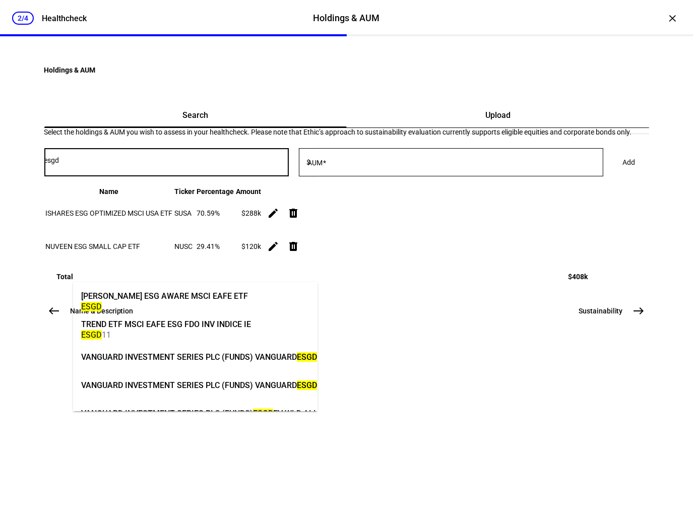
type input "esgd"
click at [197, 304] on div "ESGD" at bounding box center [164, 307] width 167 height 10
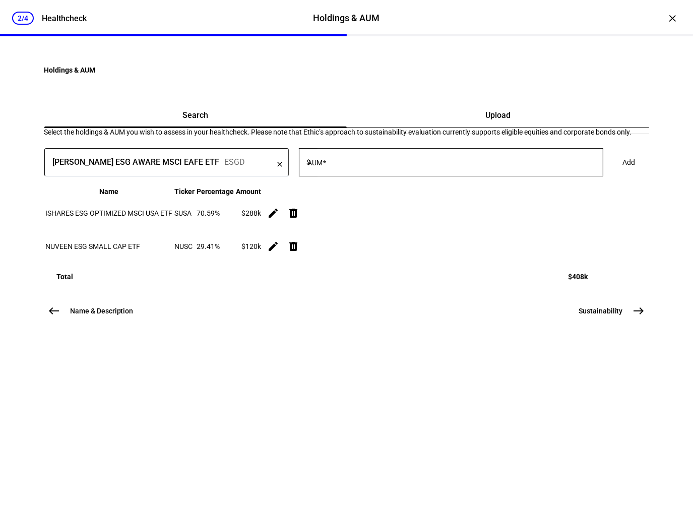
click at [424, 164] on input "AUM" at bounding box center [458, 160] width 290 height 8
type input "156,000"
click at [611, 172] on span at bounding box center [629, 162] width 37 height 20
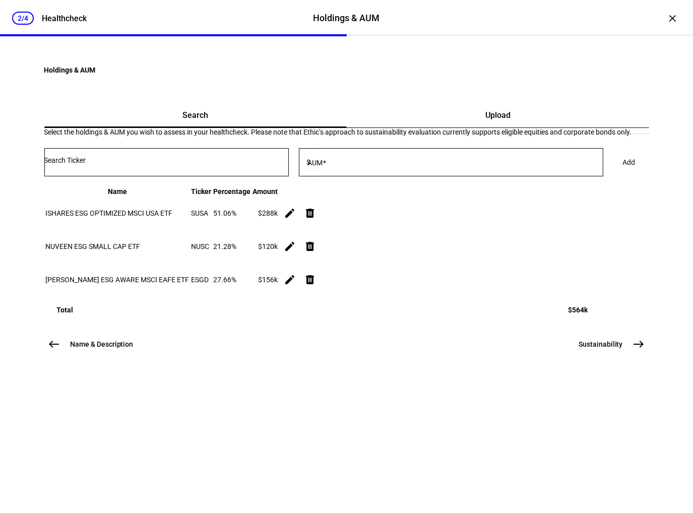
click at [266, 164] on input "Number" at bounding box center [166, 160] width 244 height 8
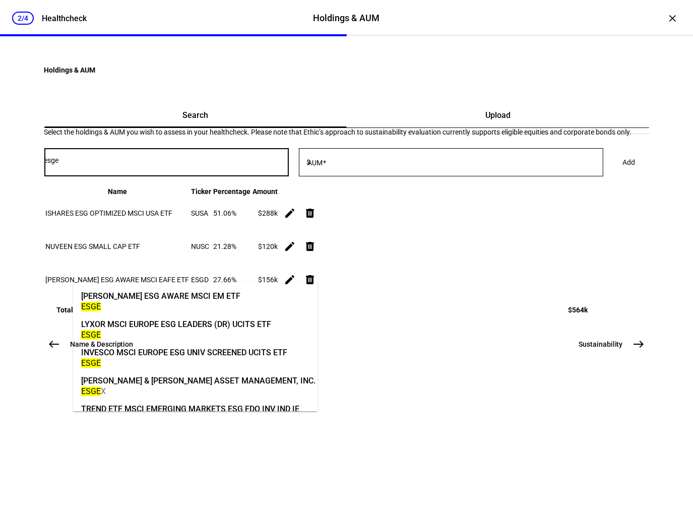
type input "esge"
click at [252, 287] on mat-option "ISHARES ESG AWARE MSCI EM ETF ESGE" at bounding box center [195, 300] width 244 height 28
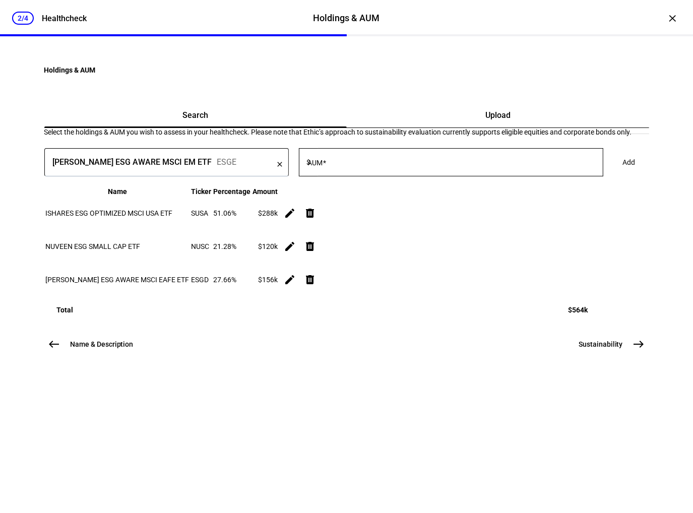
click at [385, 164] on input "AUM" at bounding box center [458, 160] width 290 height 8
type input "36,000"
click at [623, 172] on span "Add" at bounding box center [629, 162] width 13 height 20
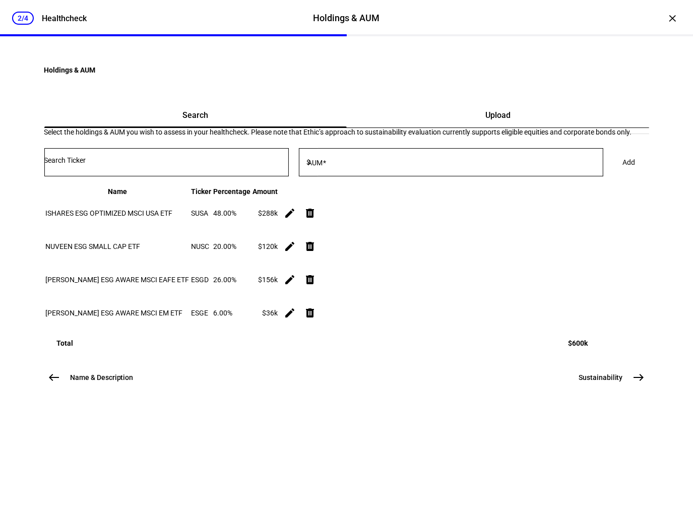
click at [212, 164] on input "Number" at bounding box center [166, 160] width 244 height 8
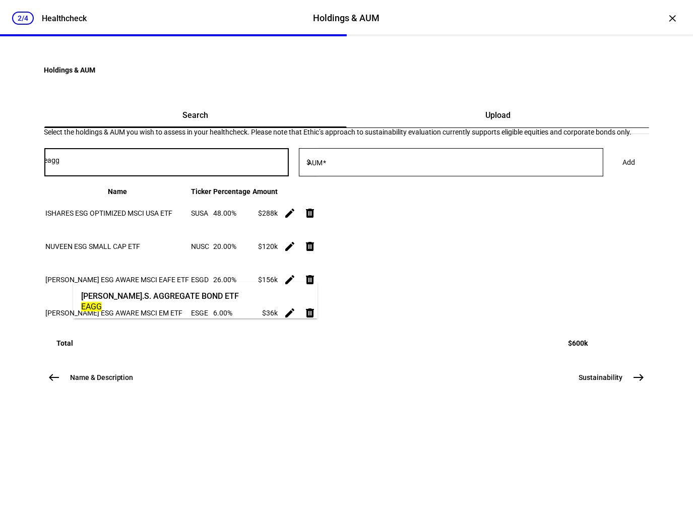
type input "eagg"
click at [197, 297] on div "[PERSON_NAME].S. AGGREGATE BOND ETF" at bounding box center [160, 296] width 158 height 12
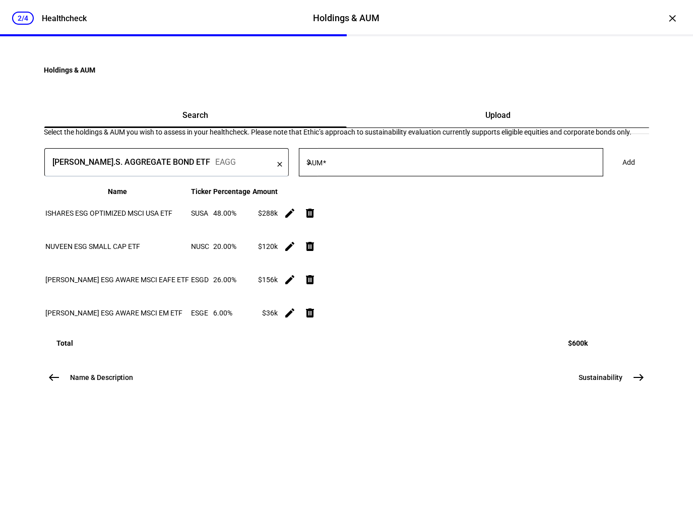
click at [363, 176] on div at bounding box center [458, 162] width 290 height 28
click at [365, 164] on input "AUM" at bounding box center [458, 160] width 290 height 8
type input "300,000"
click at [623, 172] on span "Add" at bounding box center [629, 162] width 13 height 20
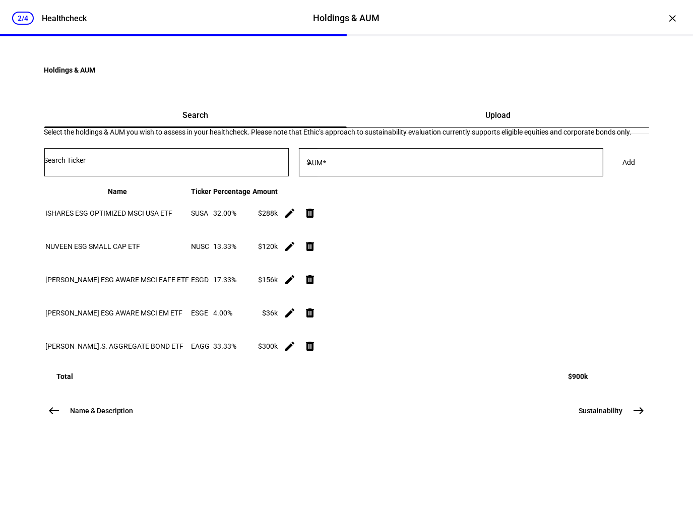
click at [190, 164] on input "Number" at bounding box center [166, 160] width 244 height 8
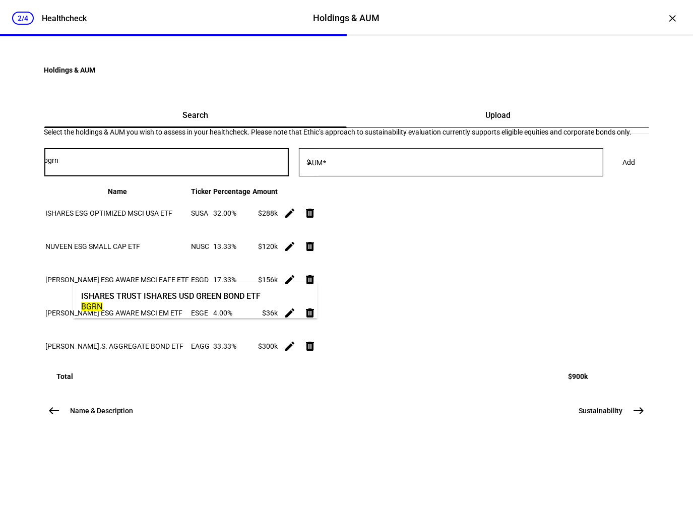
type input "bgrn"
click at [184, 288] on div "ISHARES TRUST ISHARES USD GREEN BOND ETF BGRN" at bounding box center [171, 300] width 184 height 34
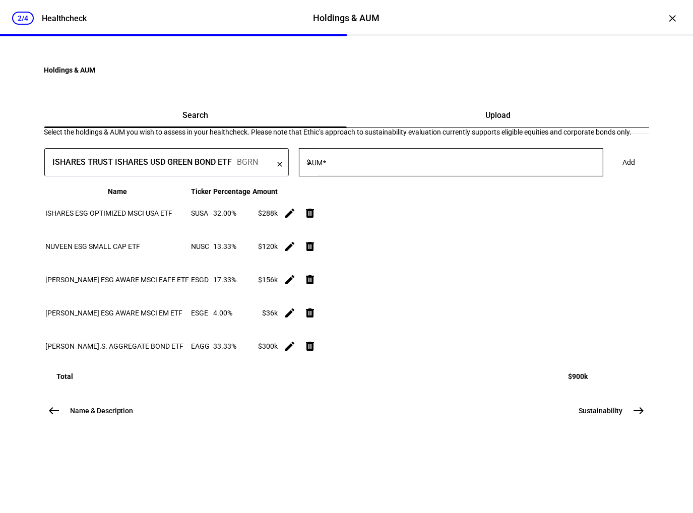
click at [404, 164] on input "AUM" at bounding box center [458, 160] width 290 height 8
type input "100,000"
click at [611, 172] on span at bounding box center [629, 162] width 37 height 20
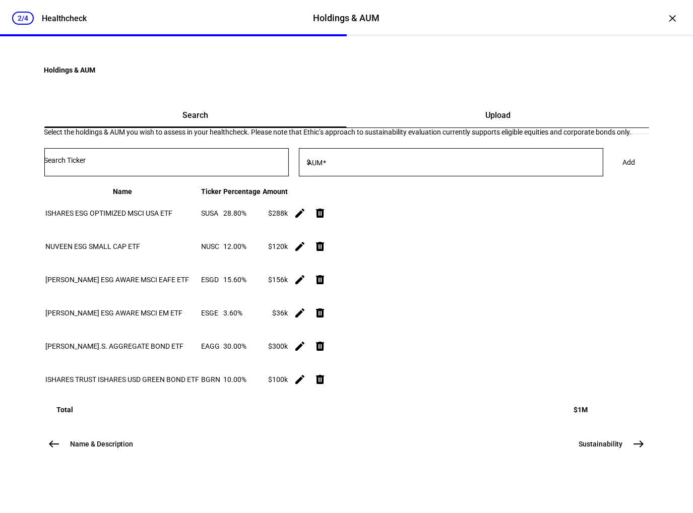
scroll to position [171, 0]
click at [624, 454] on button "Sustainability east" at bounding box center [610, 444] width 76 height 20
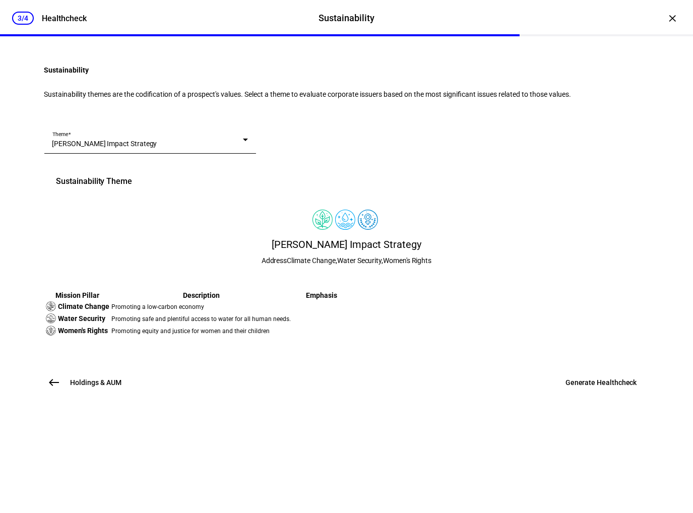
click at [221, 149] on div "[PERSON_NAME] Impact Strategy" at bounding box center [147, 144] width 190 height 10
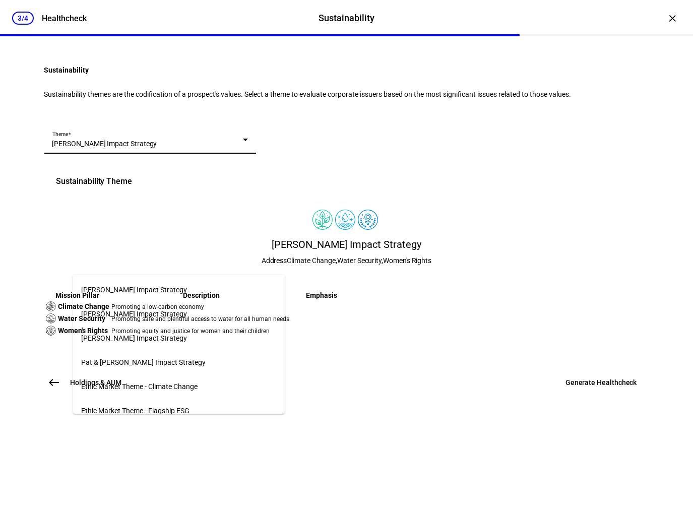
scroll to position [804, 0]
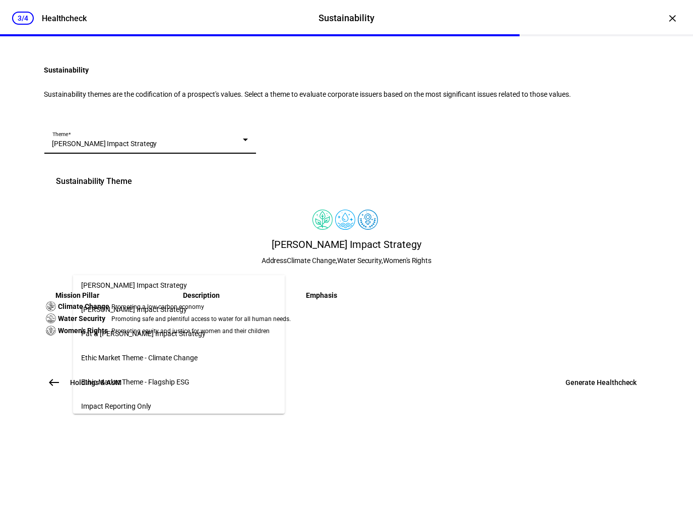
click at [179, 378] on span "Ethic Market Theme - Flagship ESG" at bounding box center [135, 382] width 108 height 8
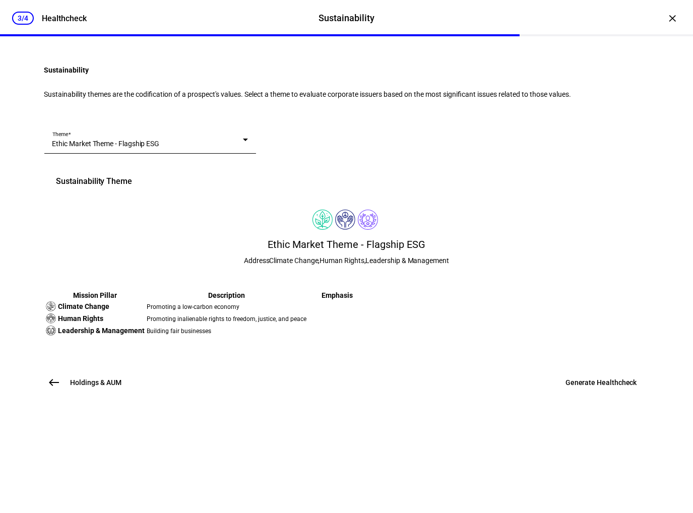
click at [384, 200] on div "Sustainability Theme" at bounding box center [346, 181] width 605 height 36
click at [593, 387] on span "Generate Healthcheck" at bounding box center [601, 382] width 72 height 10
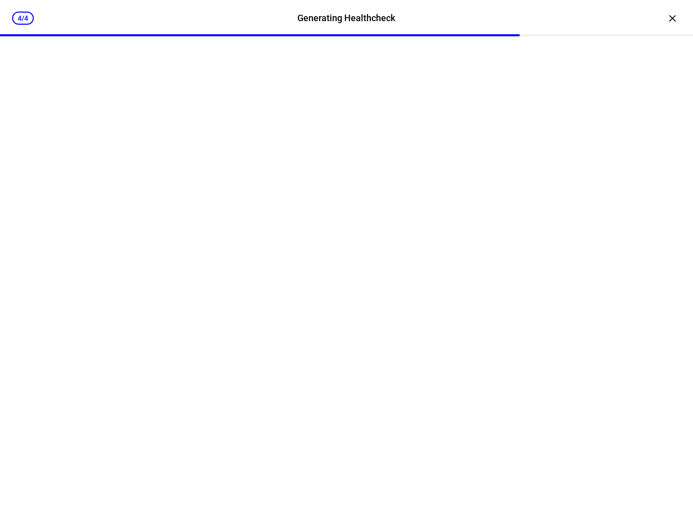
scroll to position [0, 0]
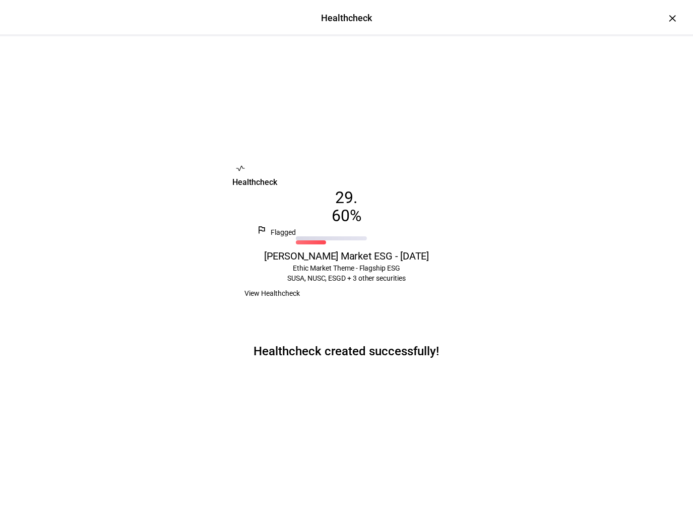
click at [300, 303] on span "View Healthcheck" at bounding box center [272, 293] width 55 height 20
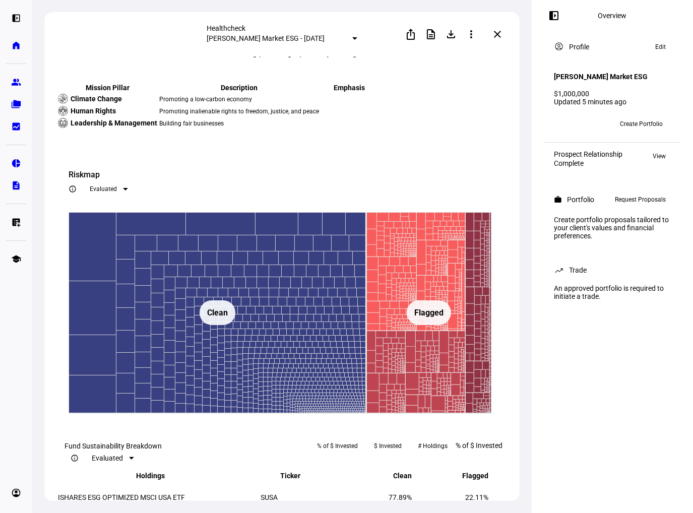
scroll to position [655, 0]
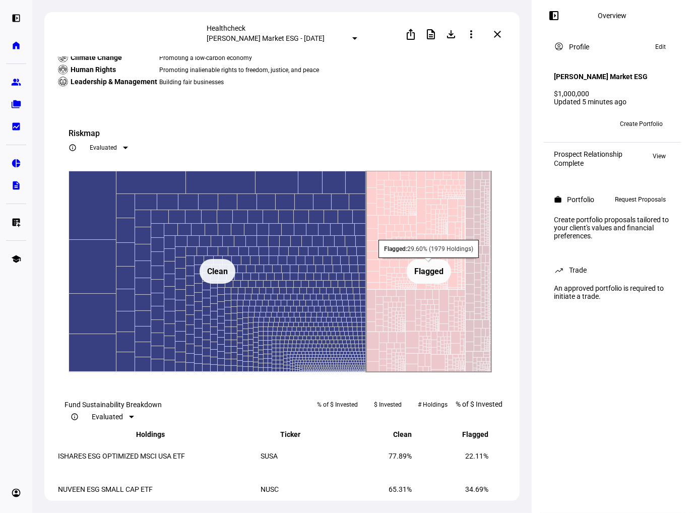
click at [435, 276] on text "Flagged ​ Flagged" at bounding box center [428, 272] width 29 height 10
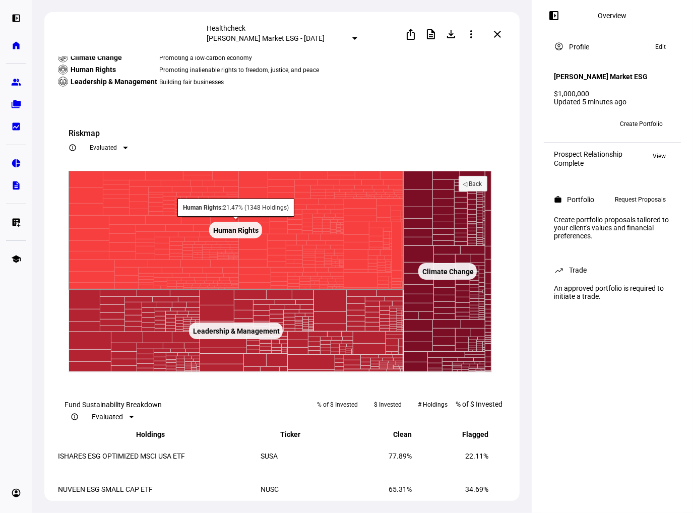
click at [241, 234] on text "Human Rights ​ Human Rights" at bounding box center [235, 230] width 45 height 8
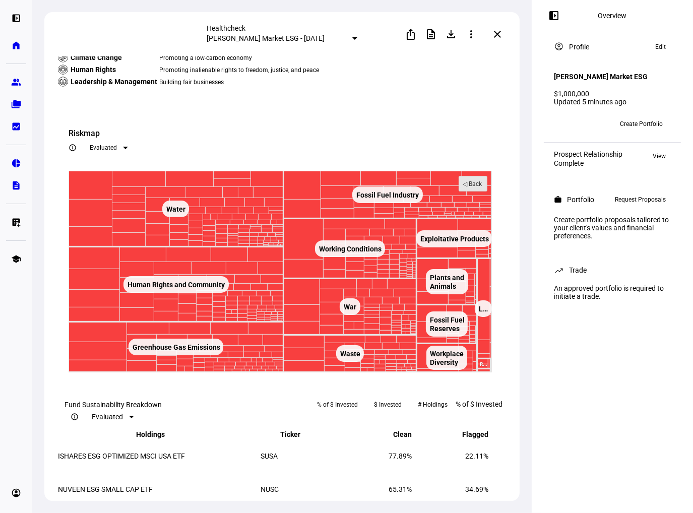
click at [475, 187] on text "◁ Back" at bounding box center [473, 183] width 20 height 7
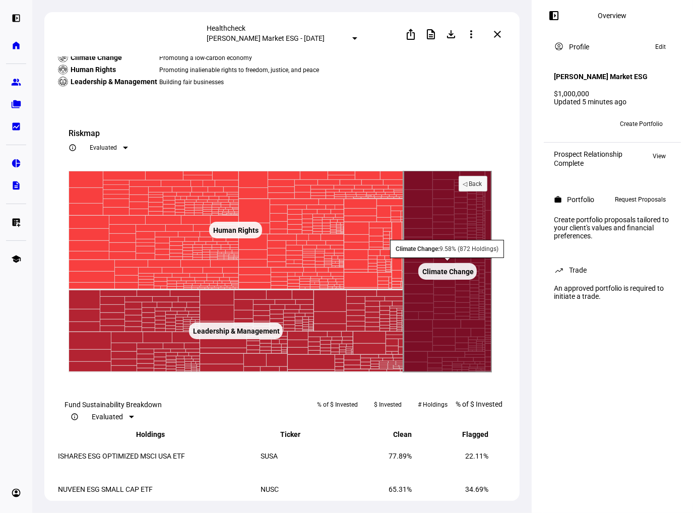
click at [440, 280] on rect at bounding box center [447, 271] width 58 height 17
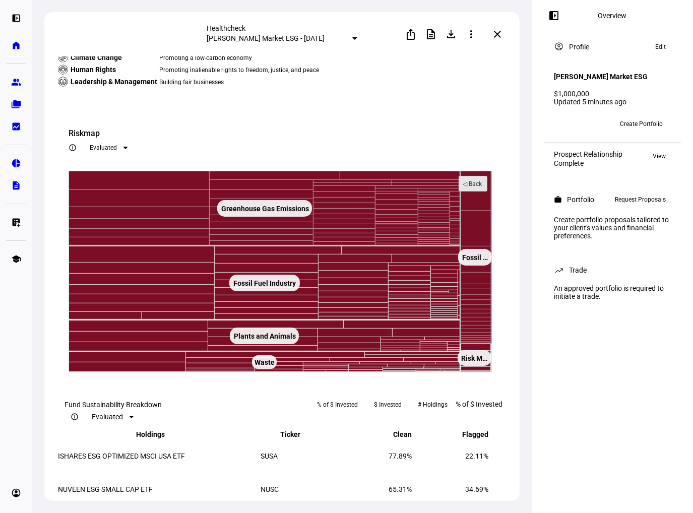
click at [469, 187] on text "◁ Back" at bounding box center [473, 183] width 20 height 7
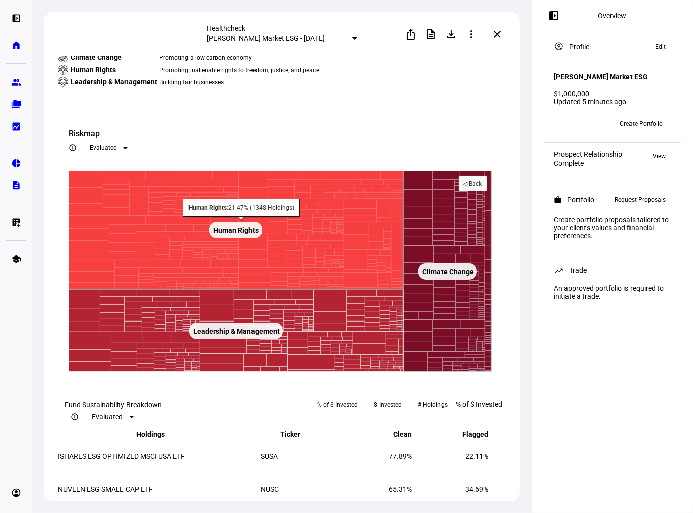
click at [292, 290] on rect at bounding box center [236, 230] width 335 height 119
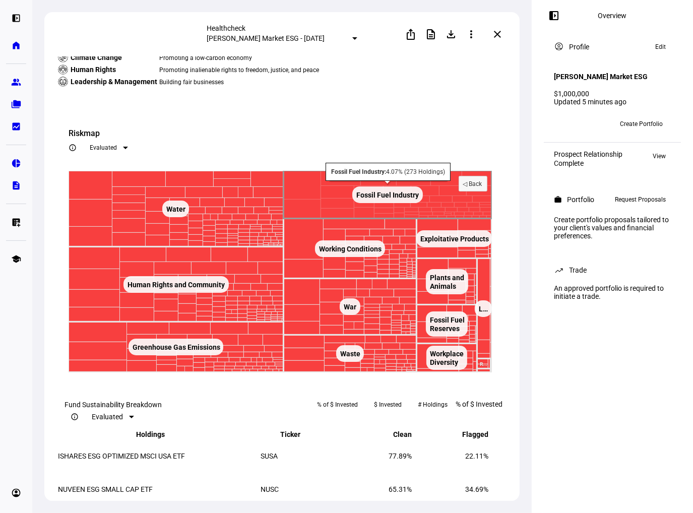
click at [389, 199] on text "Fossil Fuel Industry ​ Fossil Fuel Industry" at bounding box center [387, 195] width 63 height 8
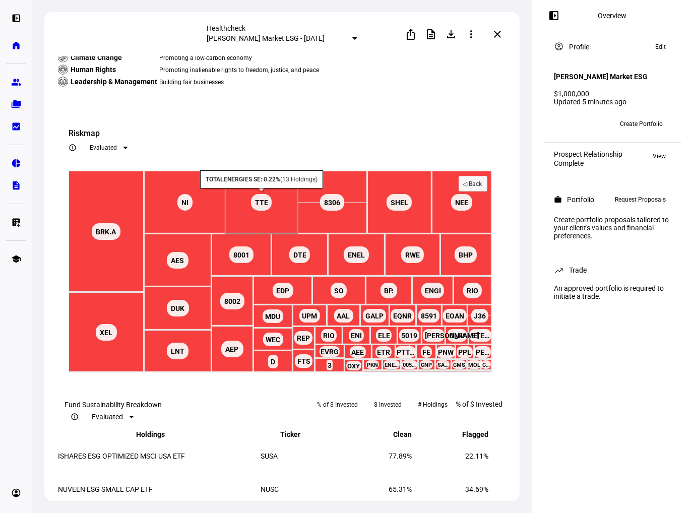
click at [269, 211] on rect at bounding box center [261, 202] width 21 height 17
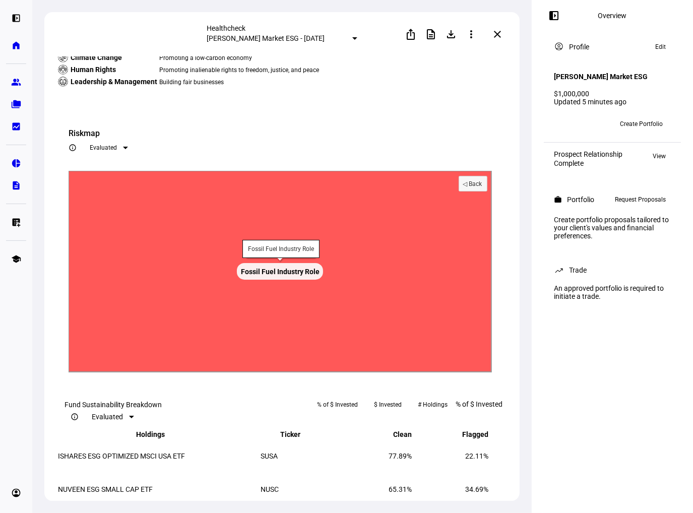
click at [281, 280] on rect at bounding box center [280, 271] width 86 height 17
click at [463, 191] on rect at bounding box center [473, 183] width 28 height 15
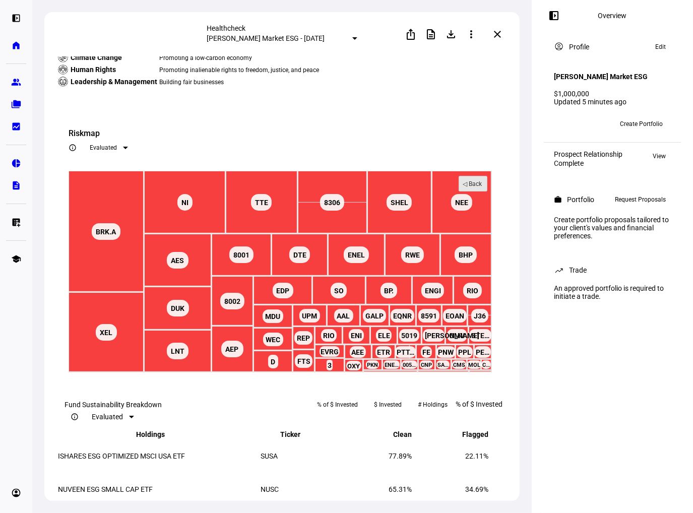
click at [460, 191] on rect at bounding box center [473, 183] width 28 height 15
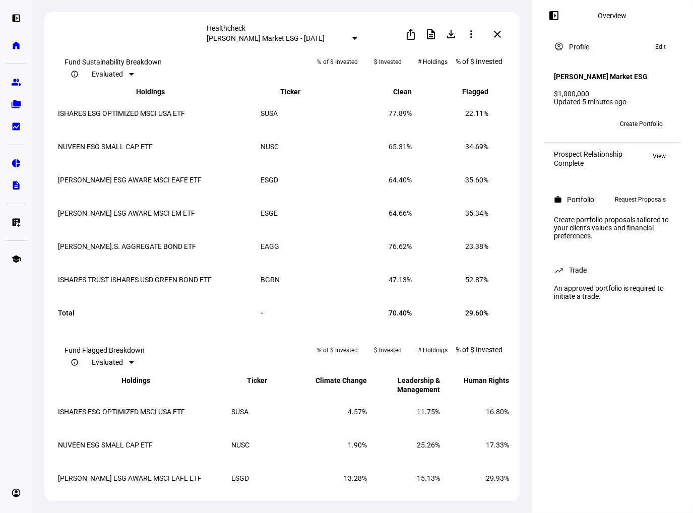
scroll to position [1058, 0]
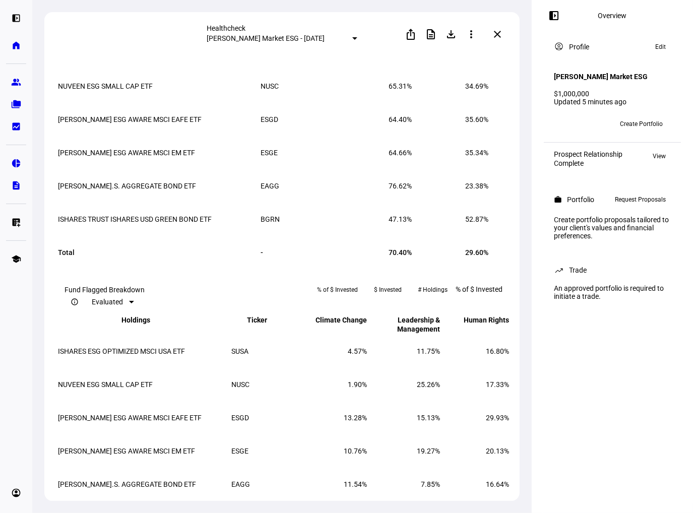
click at [402, 10] on span "$ Invested" at bounding box center [388, 1] width 28 height 16
click at [123, 18] on span "Evaluated" at bounding box center [107, 14] width 31 height 8
click at [222, 159] on mat-option "All" at bounding box center [232, 163] width 58 height 16
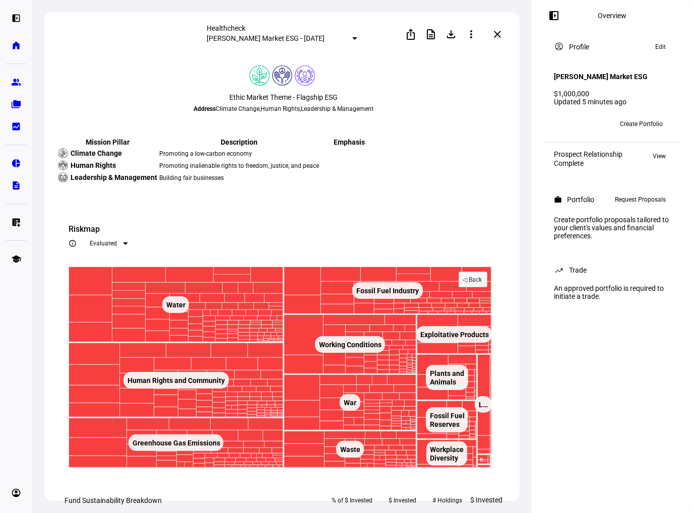
scroll to position [655, 0]
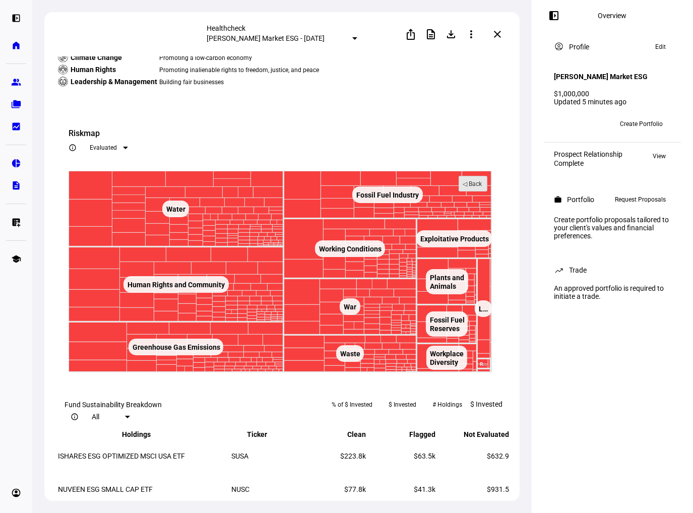
click at [476, 187] on text "◁ Back" at bounding box center [473, 183] width 20 height 7
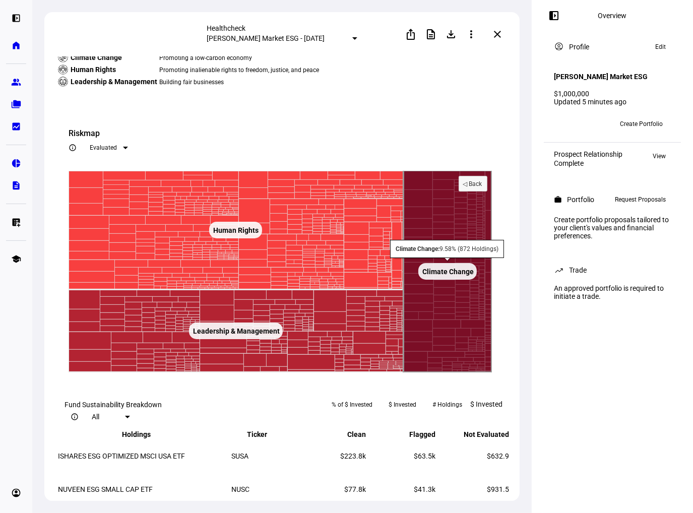
drag, startPoint x: 472, startPoint y: 293, endPoint x: 435, endPoint y: 308, distance: 39.3
click at [442, 308] on icon "Created with Highcharts 9.1.2 Clean ​ Clean Leadership & Management ​ Leadershi…" at bounding box center [280, 272] width 423 height 202
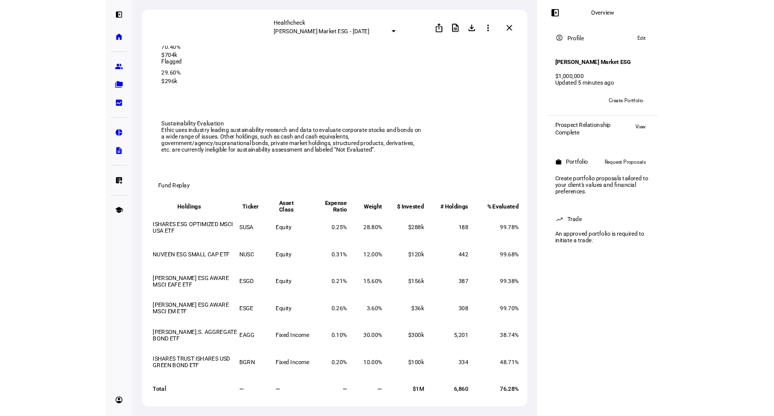
scroll to position [0, 0]
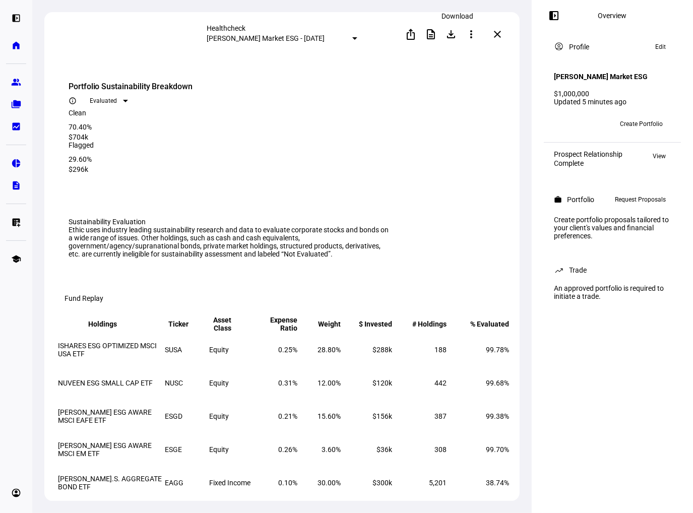
click at [451, 34] on mat-icon "file_download" at bounding box center [451, 34] width 12 height 12
click at [438, 33] on span at bounding box center [431, 34] width 24 height 24
click at [435, 37] on mat-icon "description" at bounding box center [431, 34] width 12 height 12
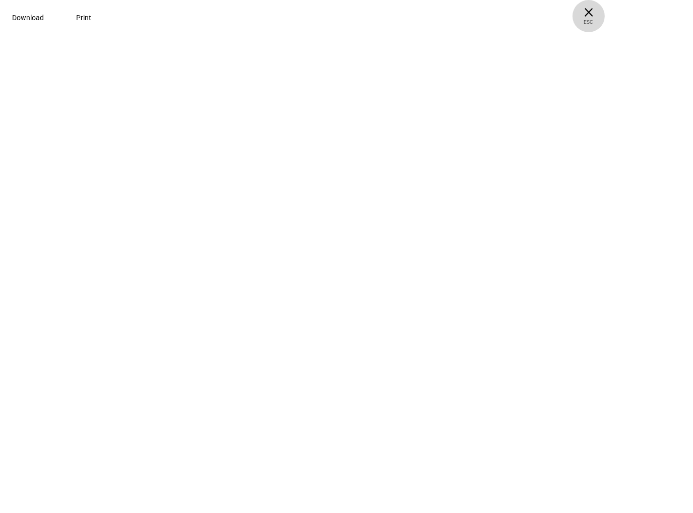
click at [605, 17] on span "ESC" at bounding box center [588, 18] width 32 height 15
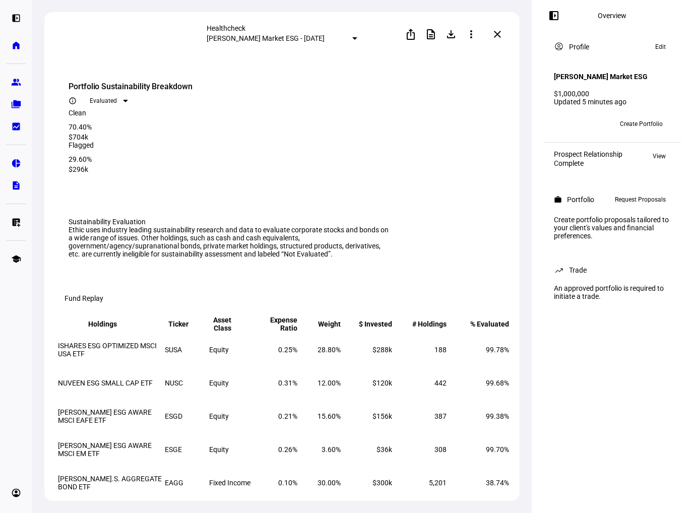
click at [498, 28] on span at bounding box center [497, 34] width 24 height 24
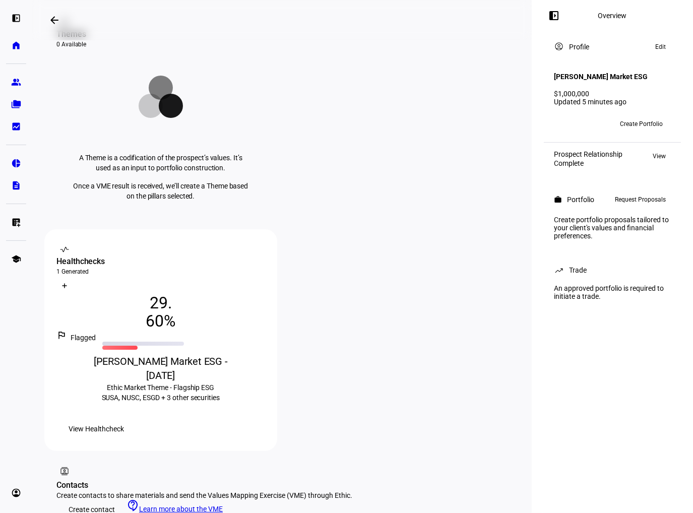
click at [124, 419] on span "View Healthcheck" at bounding box center [96, 429] width 55 height 20
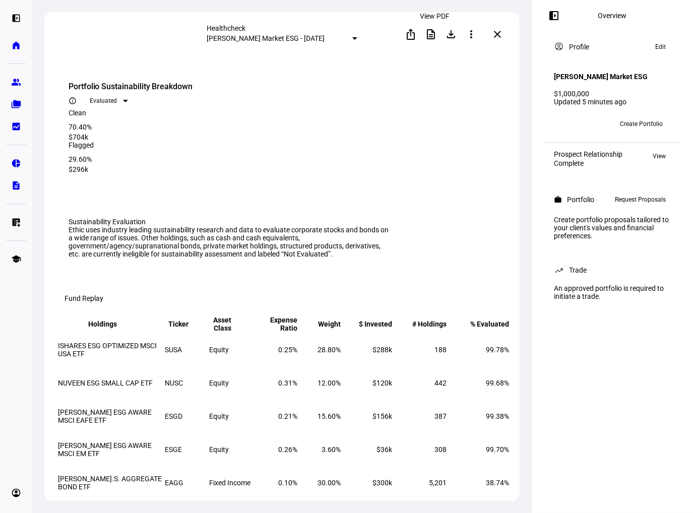
click at [433, 36] on mat-icon "description" at bounding box center [431, 34] width 12 height 12
